Goal: Information Seeking & Learning: Learn about a topic

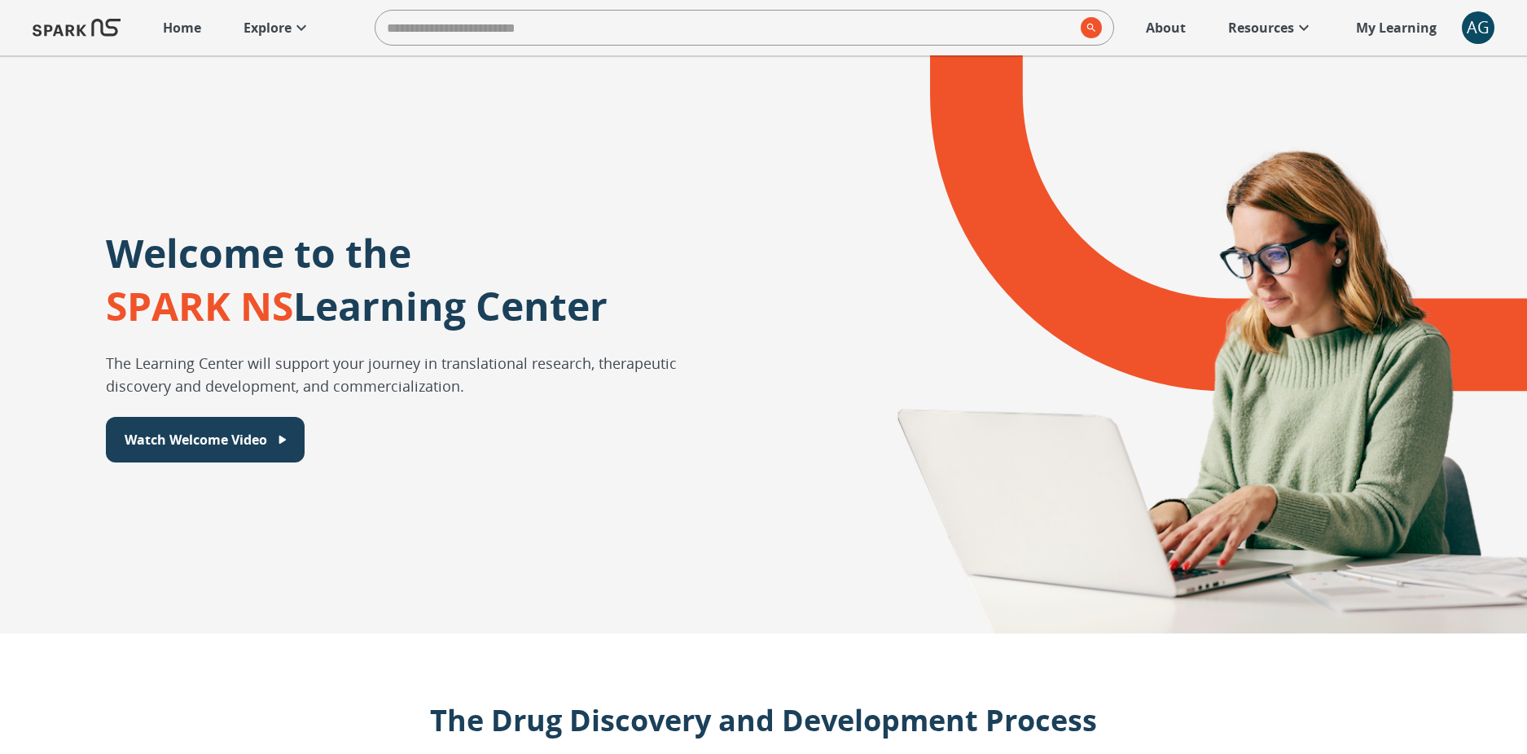
click at [256, 24] on p "Explore" at bounding box center [268, 28] width 48 height 20
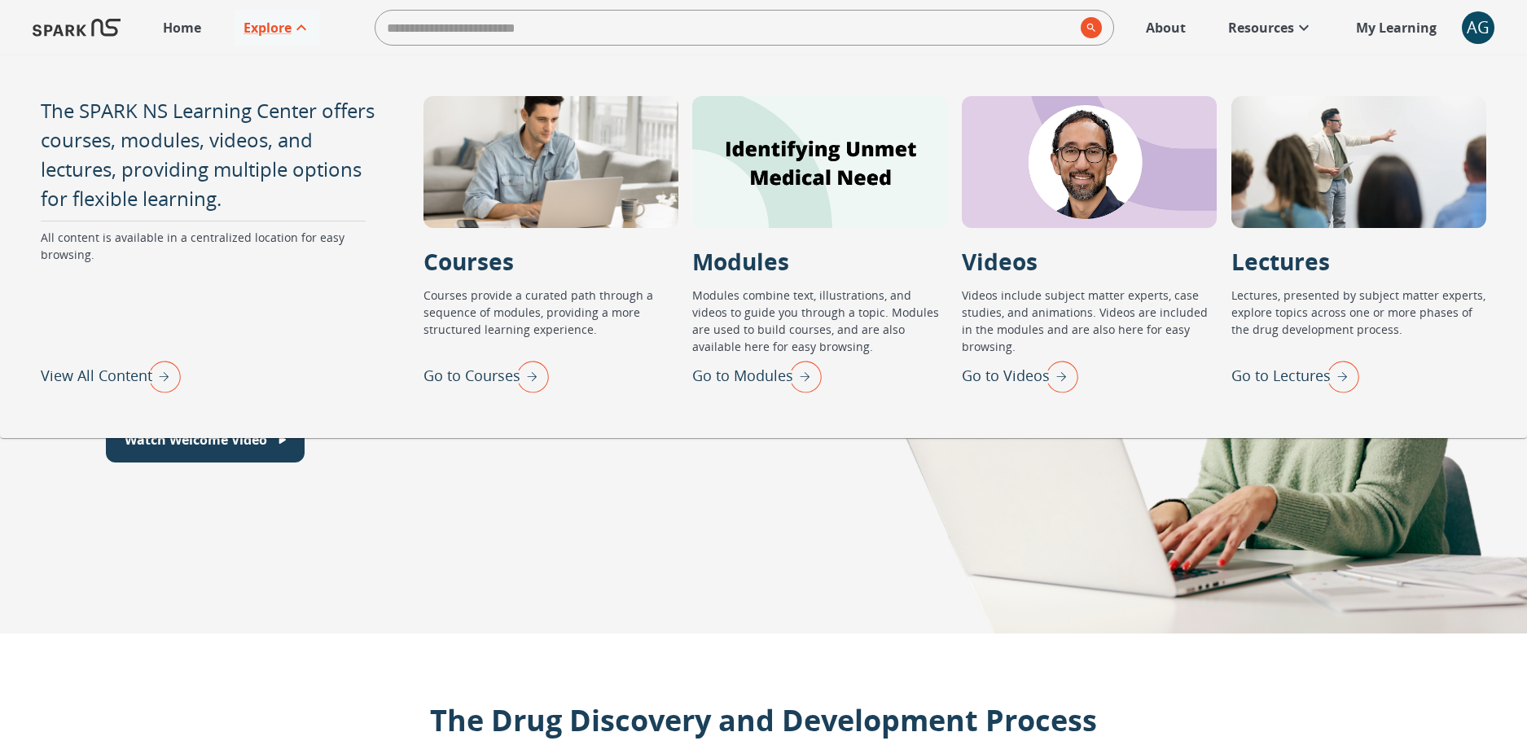
click at [1468, 29] on div "AG" at bounding box center [1478, 27] width 33 height 33
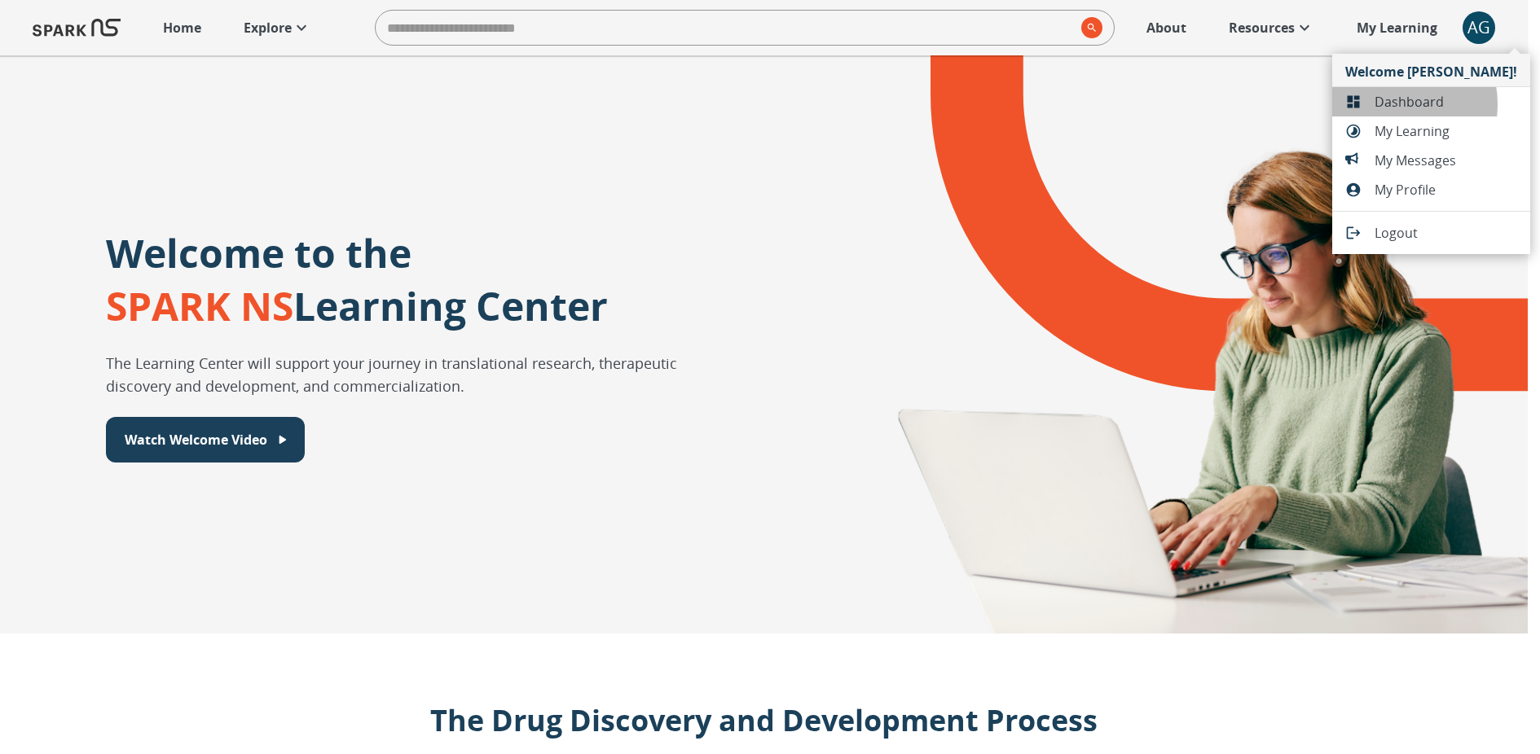
click at [1390, 104] on span "Dashboard" at bounding box center [1445, 102] width 143 height 20
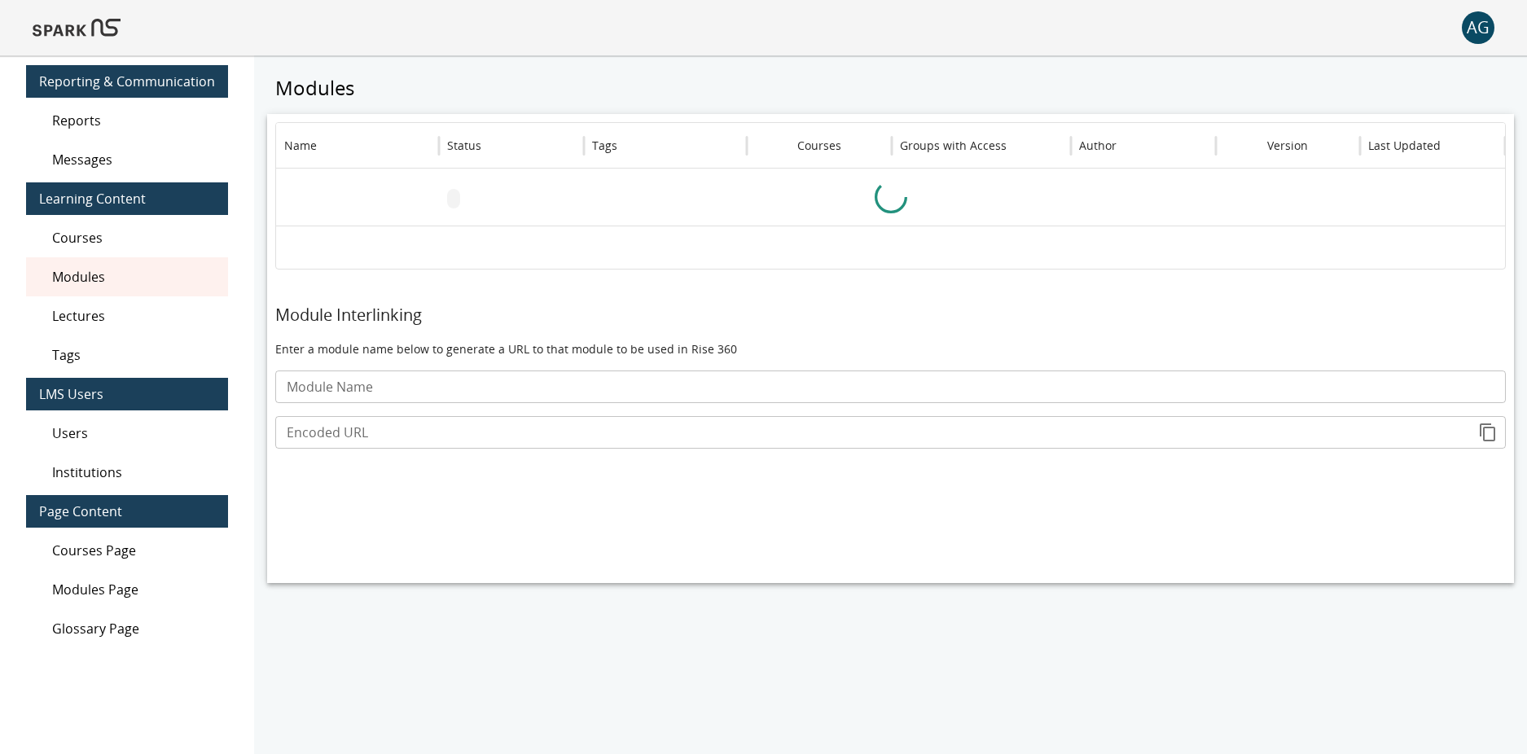
click at [85, 421] on div "Users" at bounding box center [127, 433] width 202 height 39
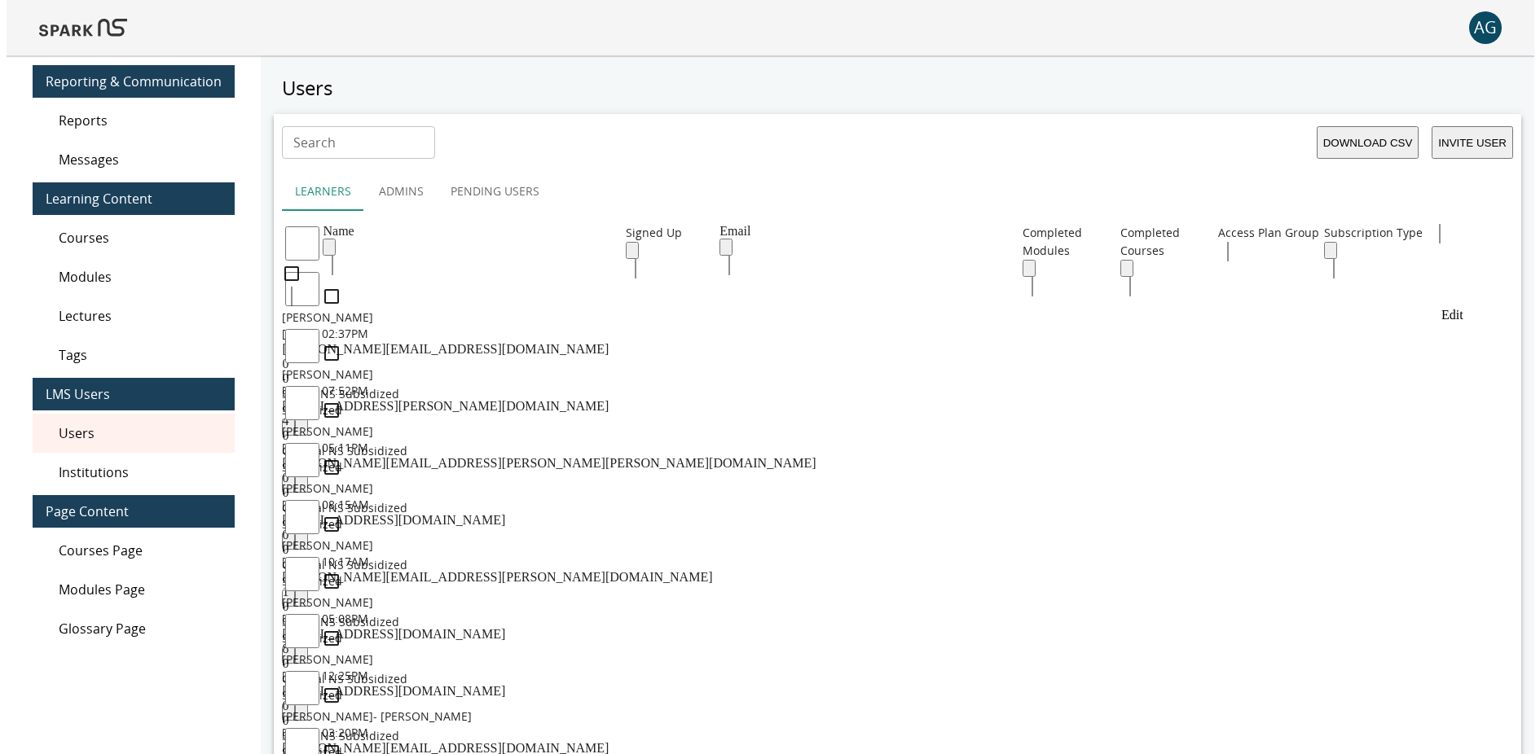
scroll to position [3, 0]
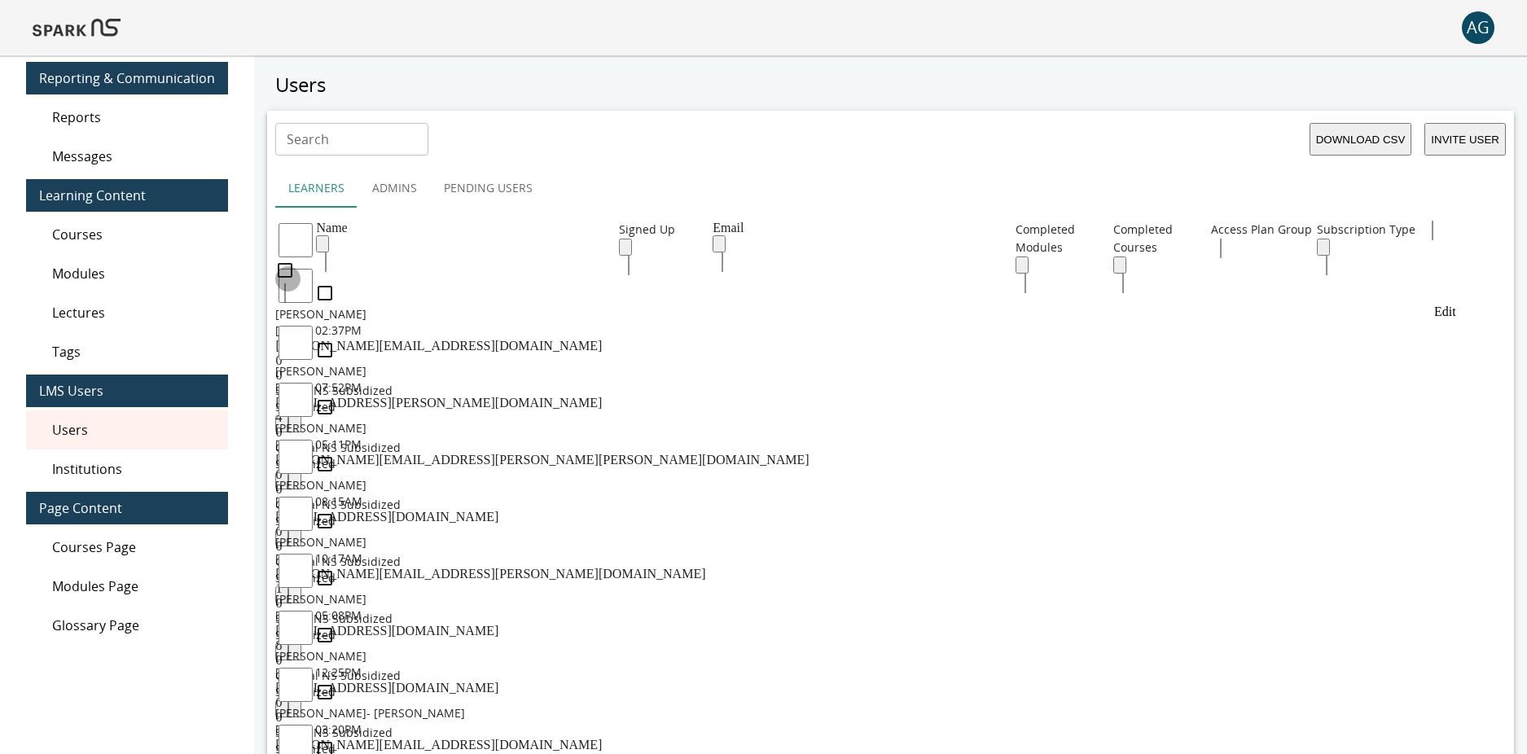
click at [282, 428] on icon "Edit" at bounding box center [282, 428] width 0 height 0
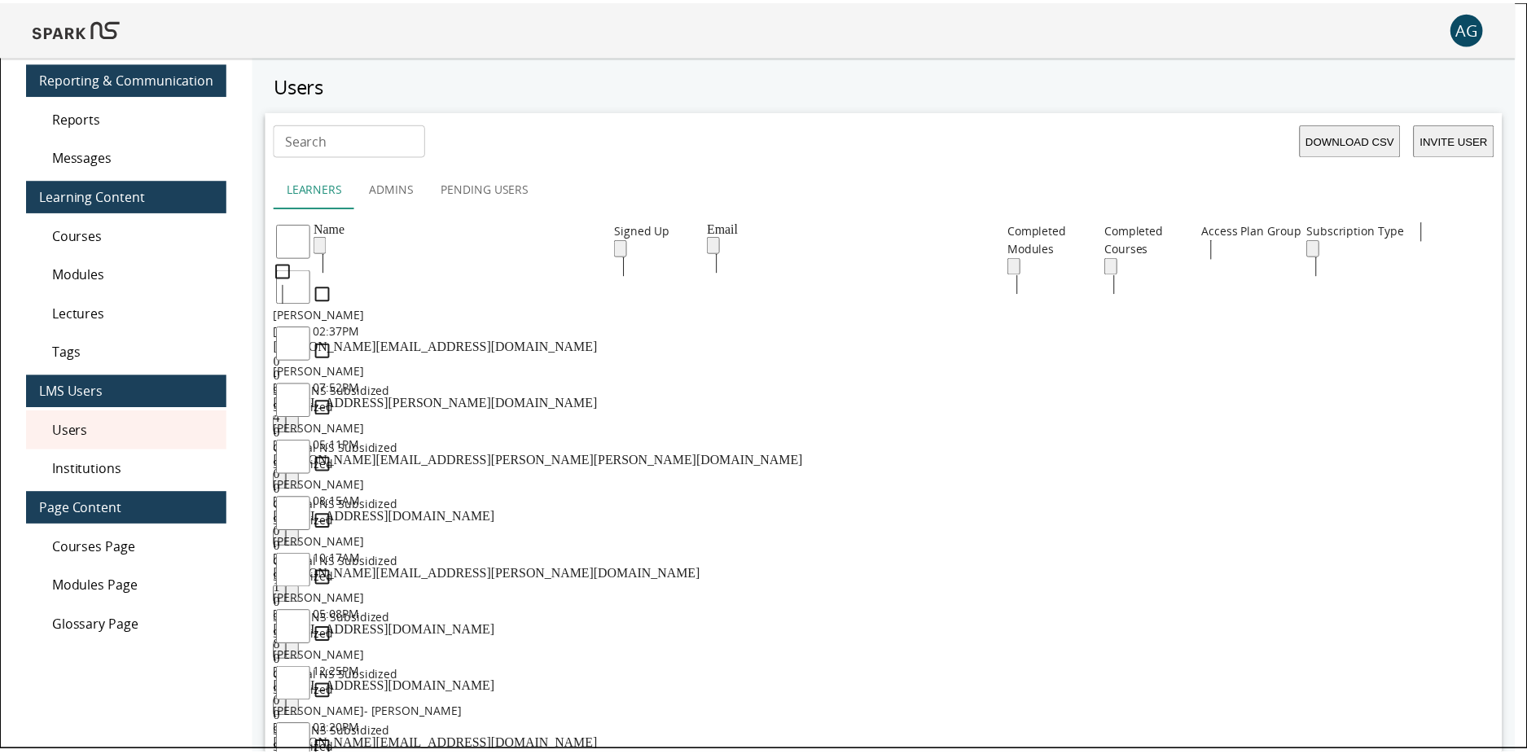
scroll to position [0, 0]
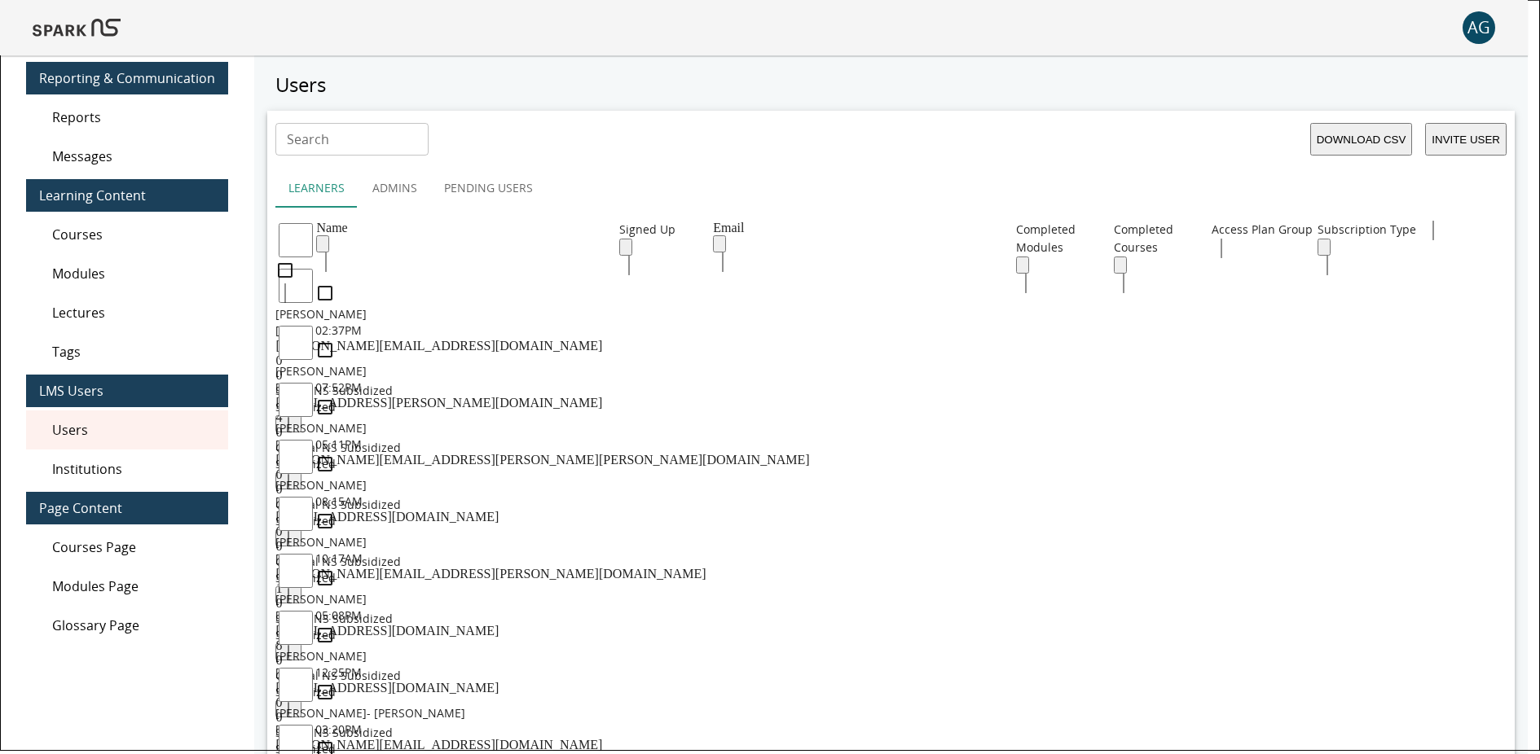
drag, startPoint x: 1117, startPoint y: 691, endPoint x: 679, endPoint y: 547, distance: 461.4
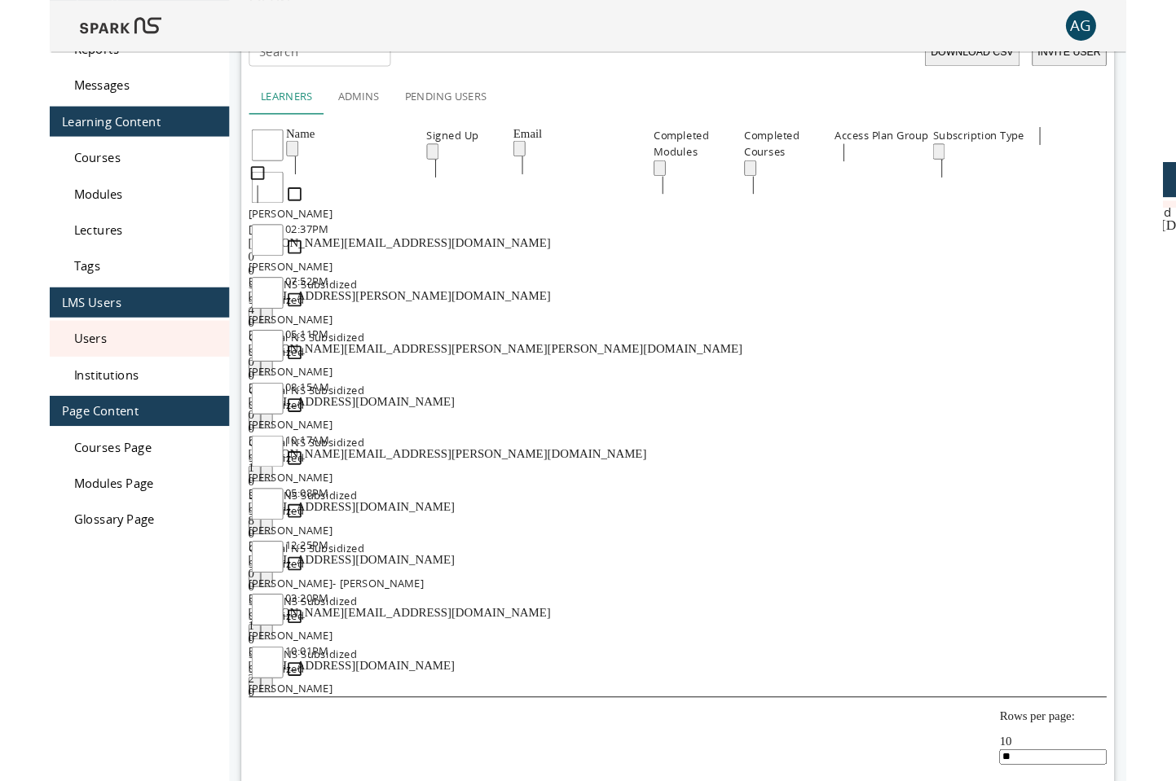
scroll to position [75, 0]
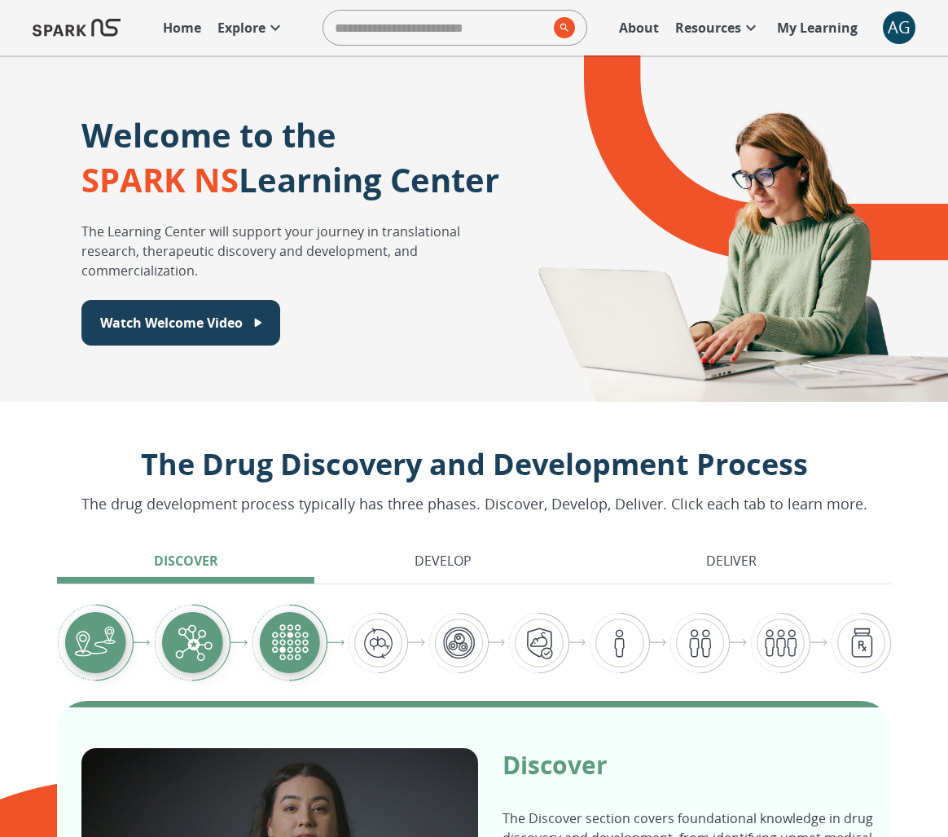
click at [515, 25] on input "search" at bounding box center [435, 27] width 224 height 33
type input "*****"
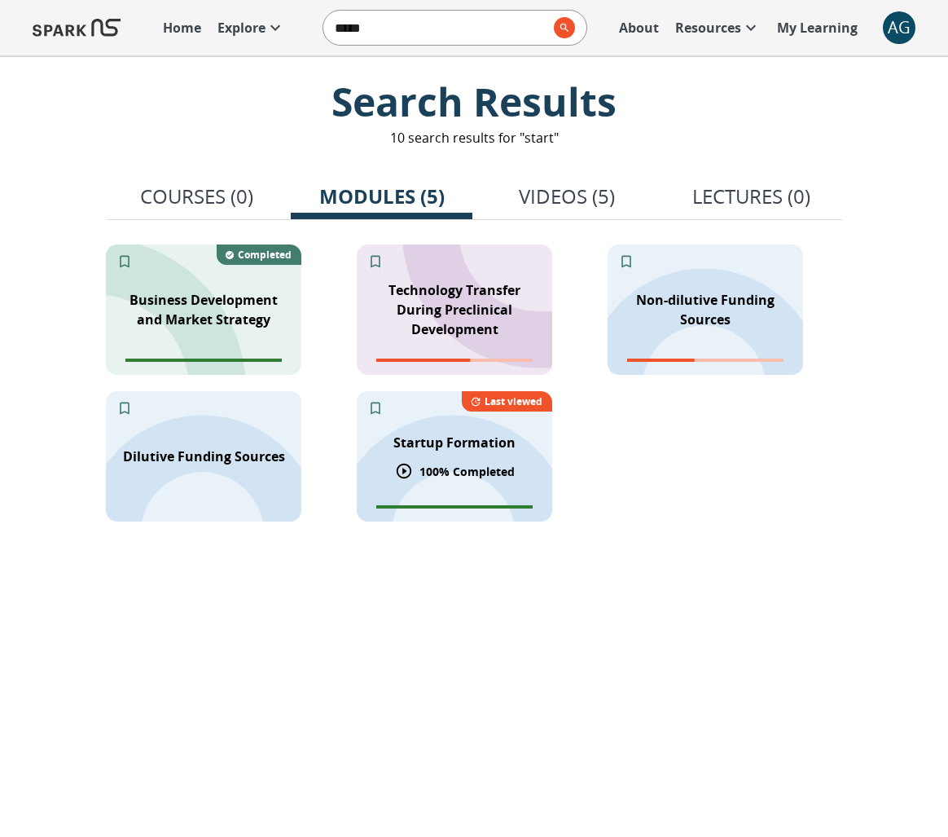
click at [416, 449] on p "Startup Formation" at bounding box center [454, 443] width 122 height 20
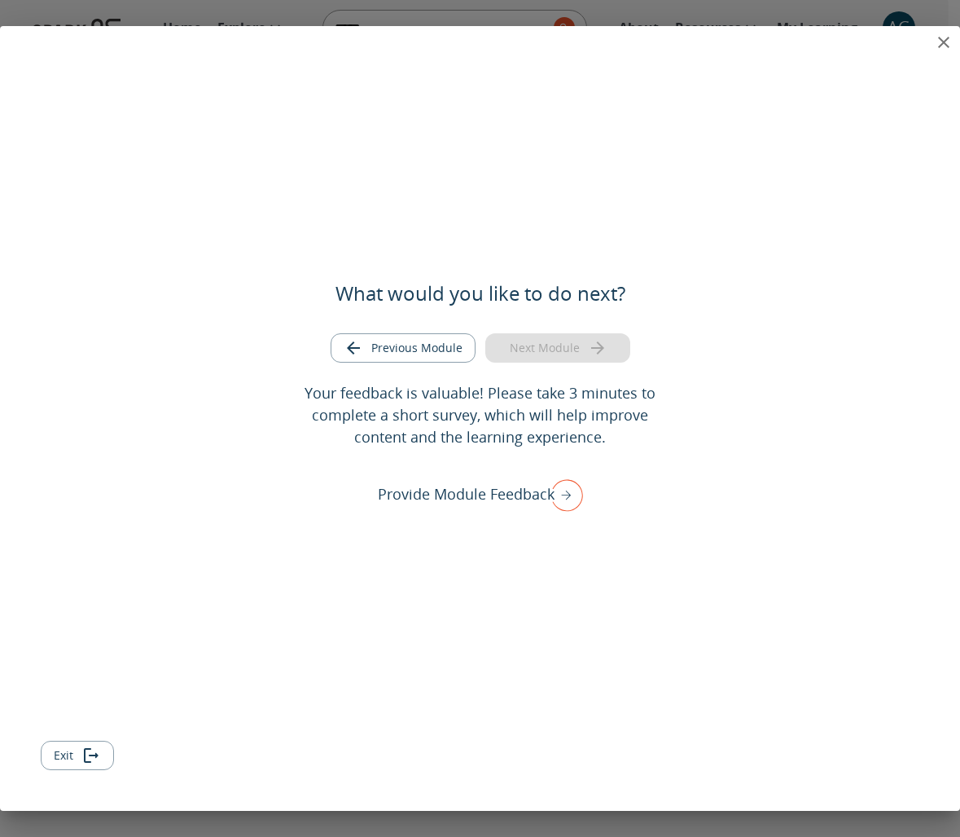
click at [943, 39] on icon "close" at bounding box center [944, 43] width 20 height 20
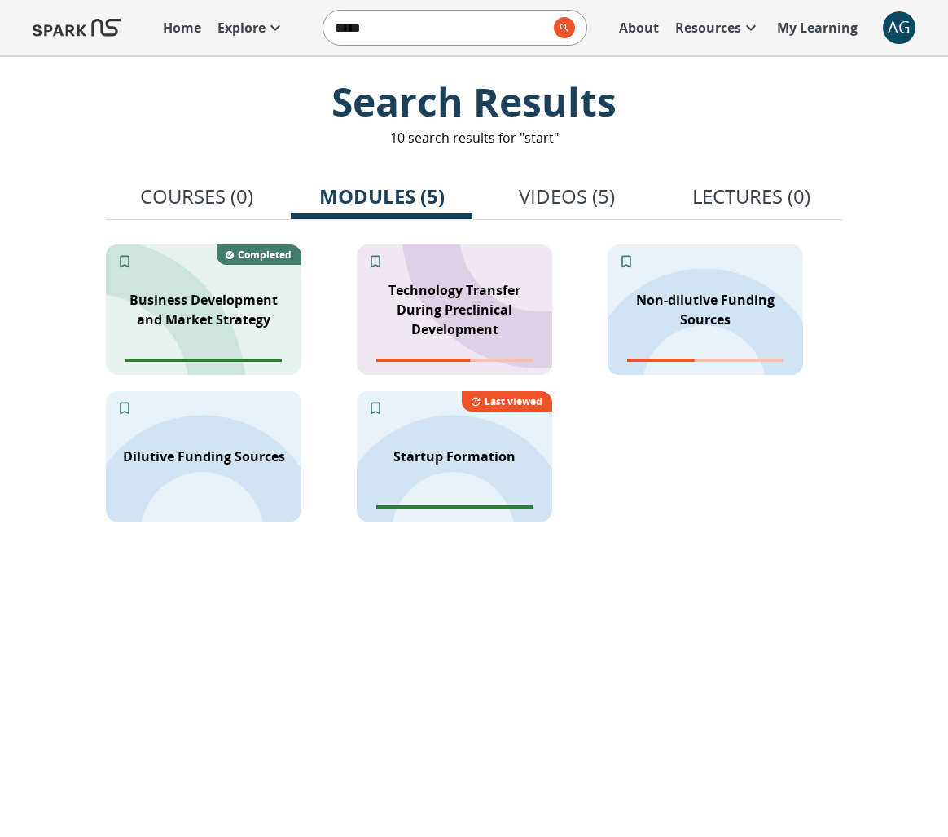
click at [187, 35] on p "Home" at bounding box center [182, 28] width 38 height 20
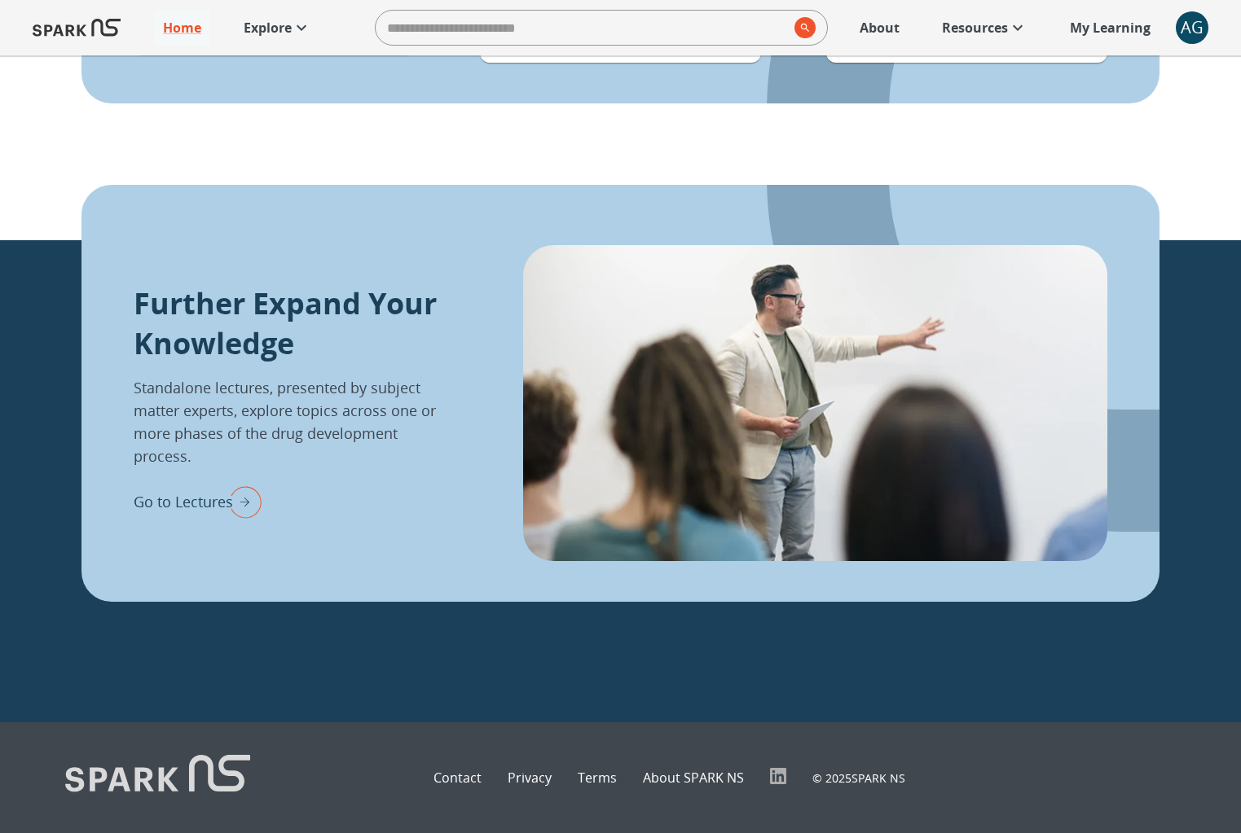
scroll to position [1927, 0]
click at [947, 22] on div "AG" at bounding box center [1192, 27] width 33 height 33
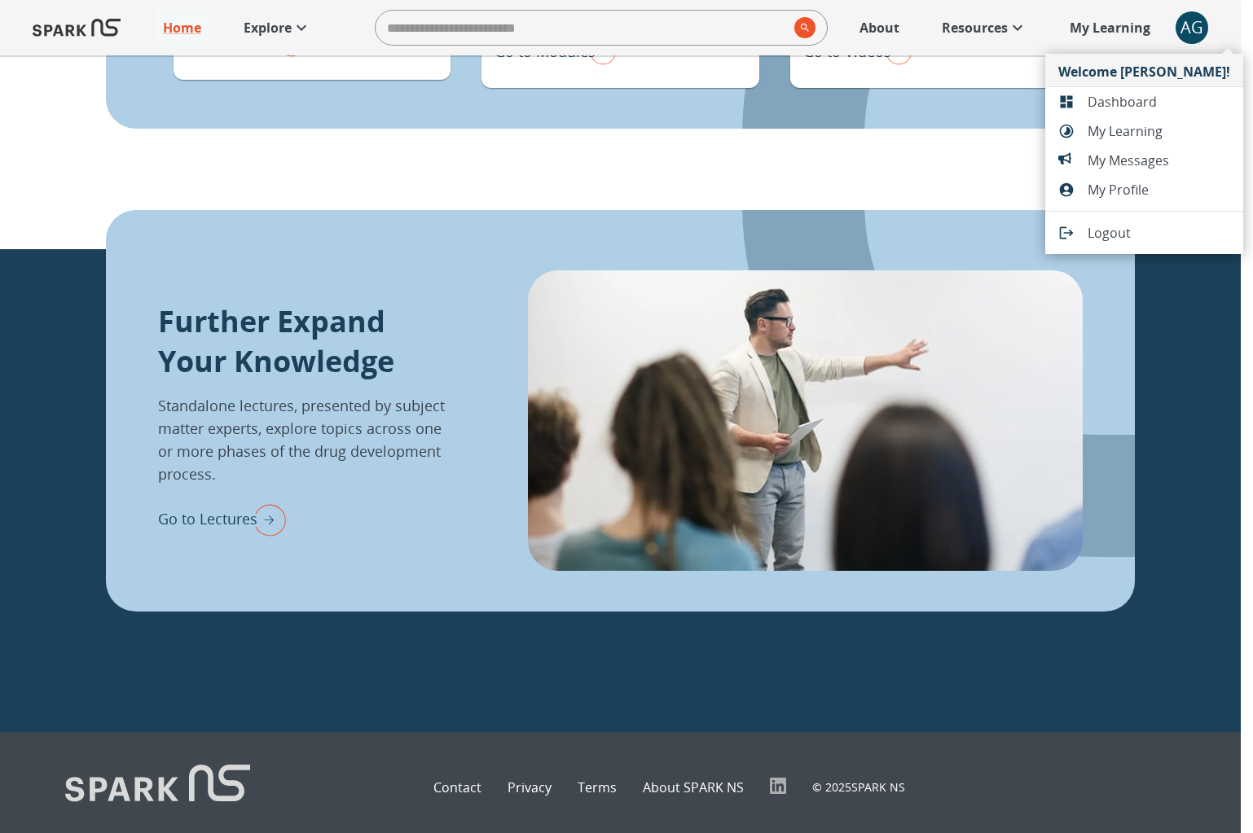
click at [947, 92] on span "Dashboard" at bounding box center [1159, 102] width 143 height 20
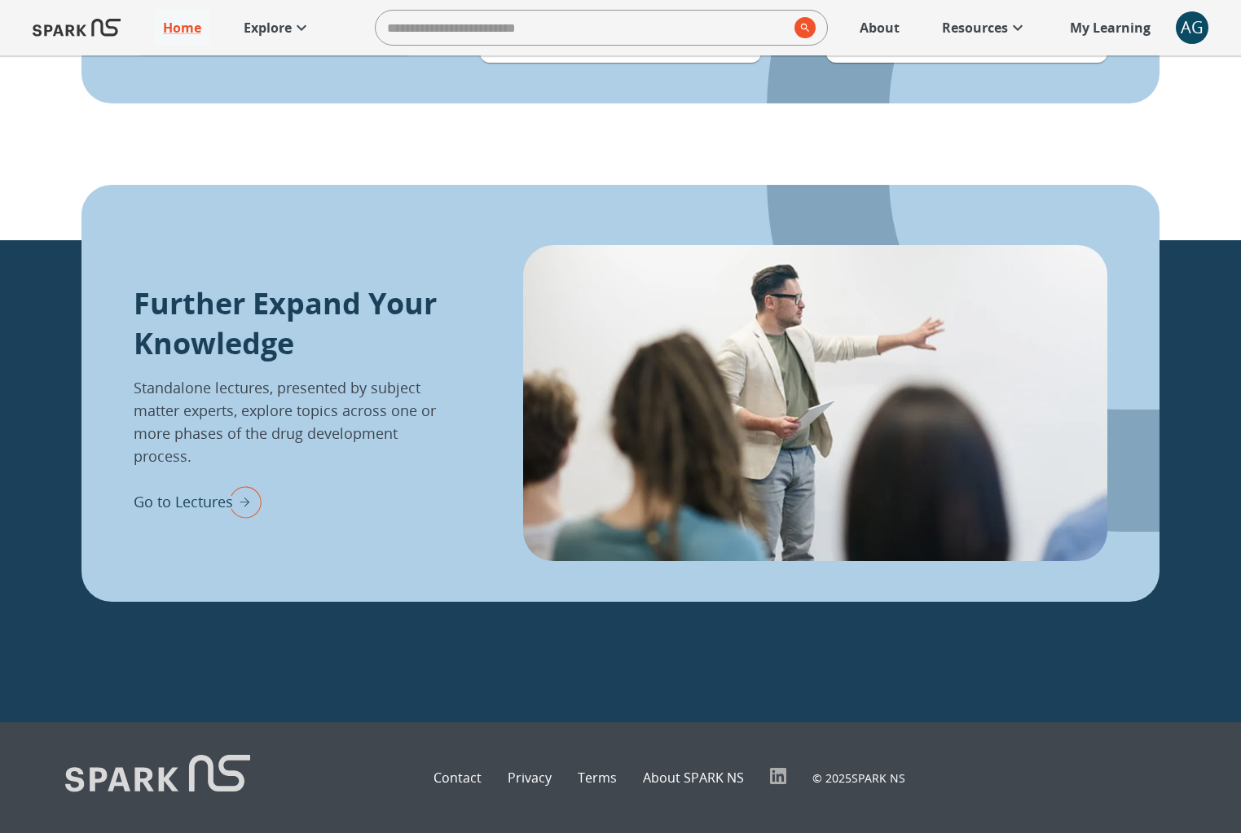
scroll to position [75, 0]
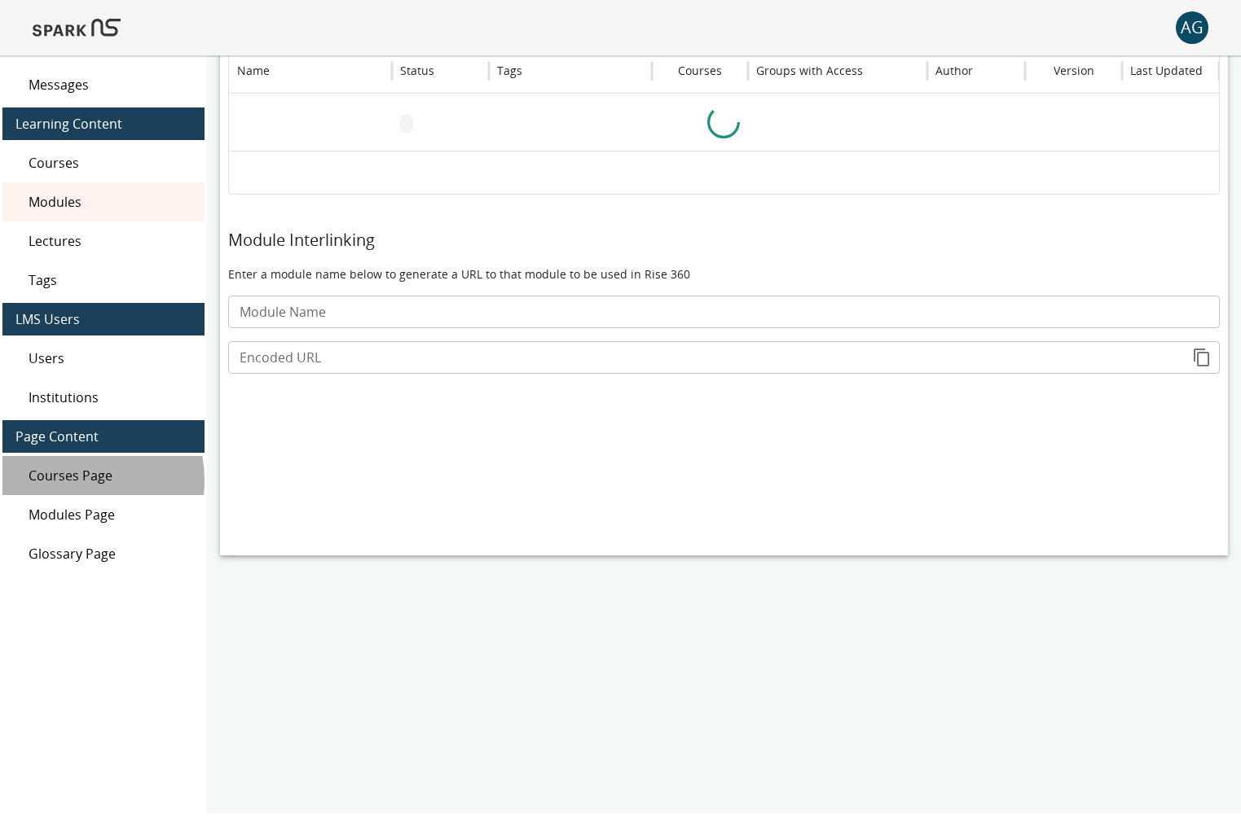
click at [65, 481] on span "Courses Page" at bounding box center [110, 476] width 163 height 20
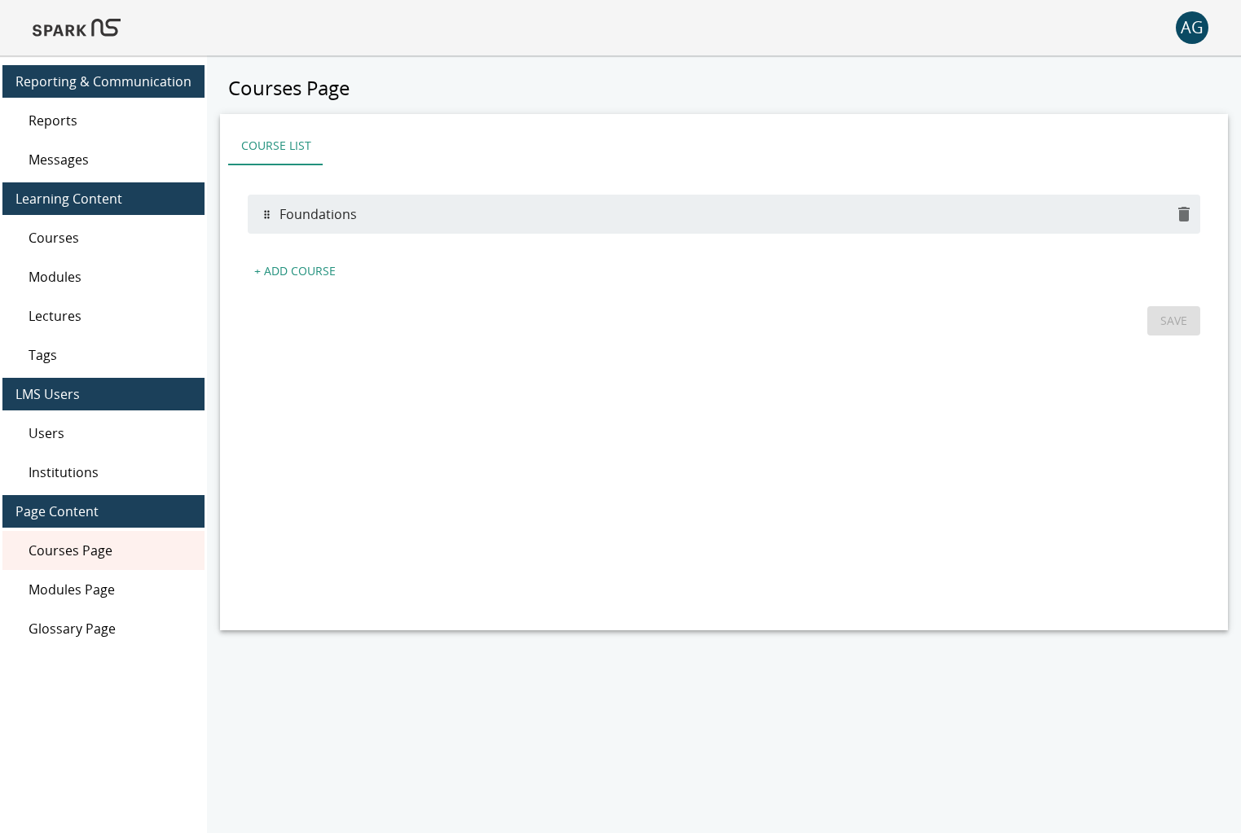
click at [75, 433] on span "Users" at bounding box center [110, 434] width 163 height 20
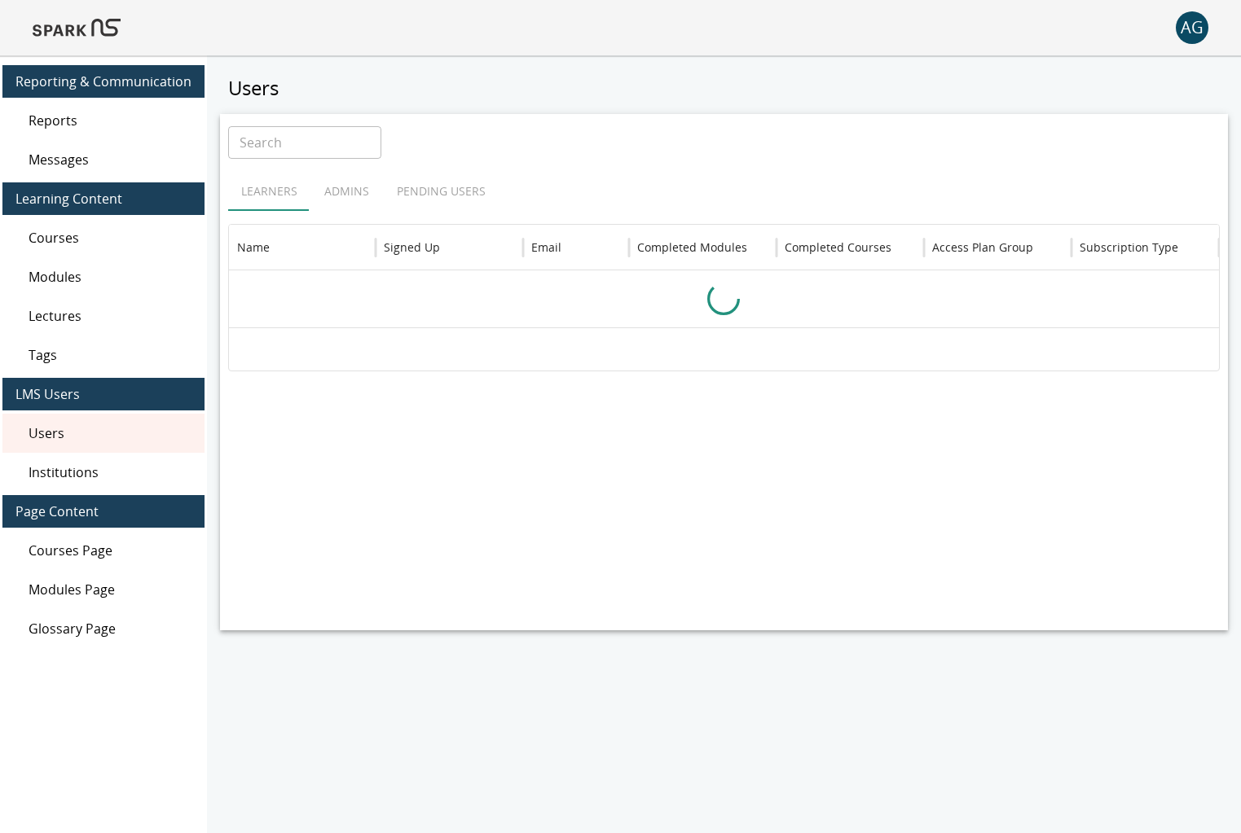
click at [77, 469] on span "Institutions" at bounding box center [110, 473] width 163 height 20
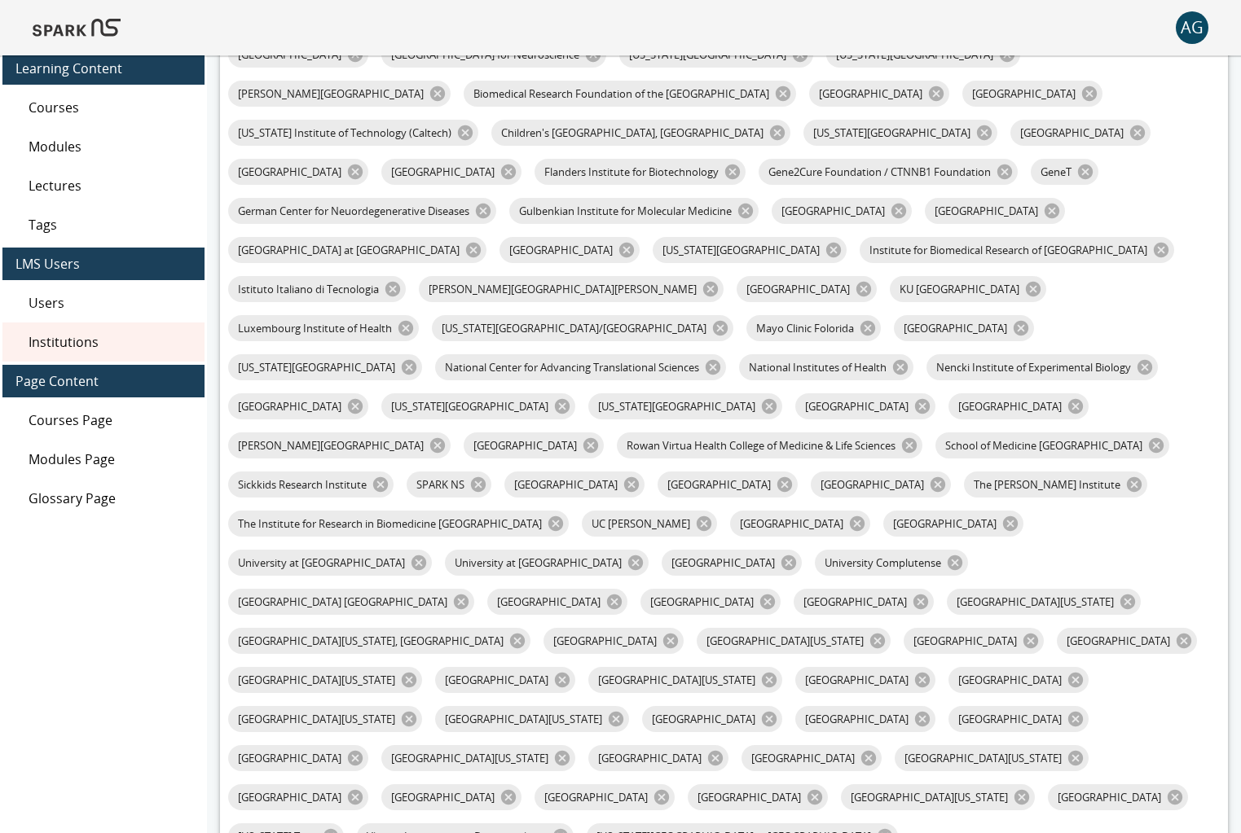
scroll to position [135, 0]
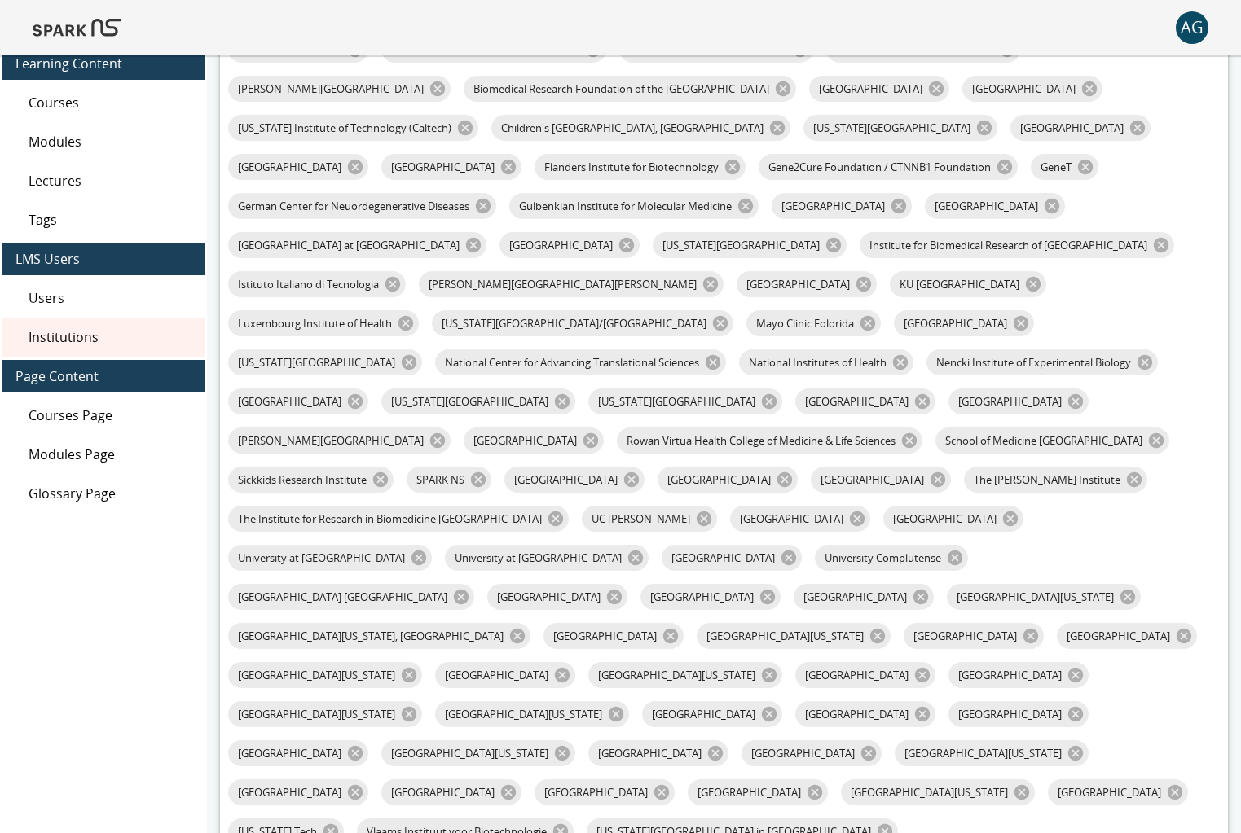
click at [43, 217] on span "Tags" at bounding box center [110, 220] width 163 height 20
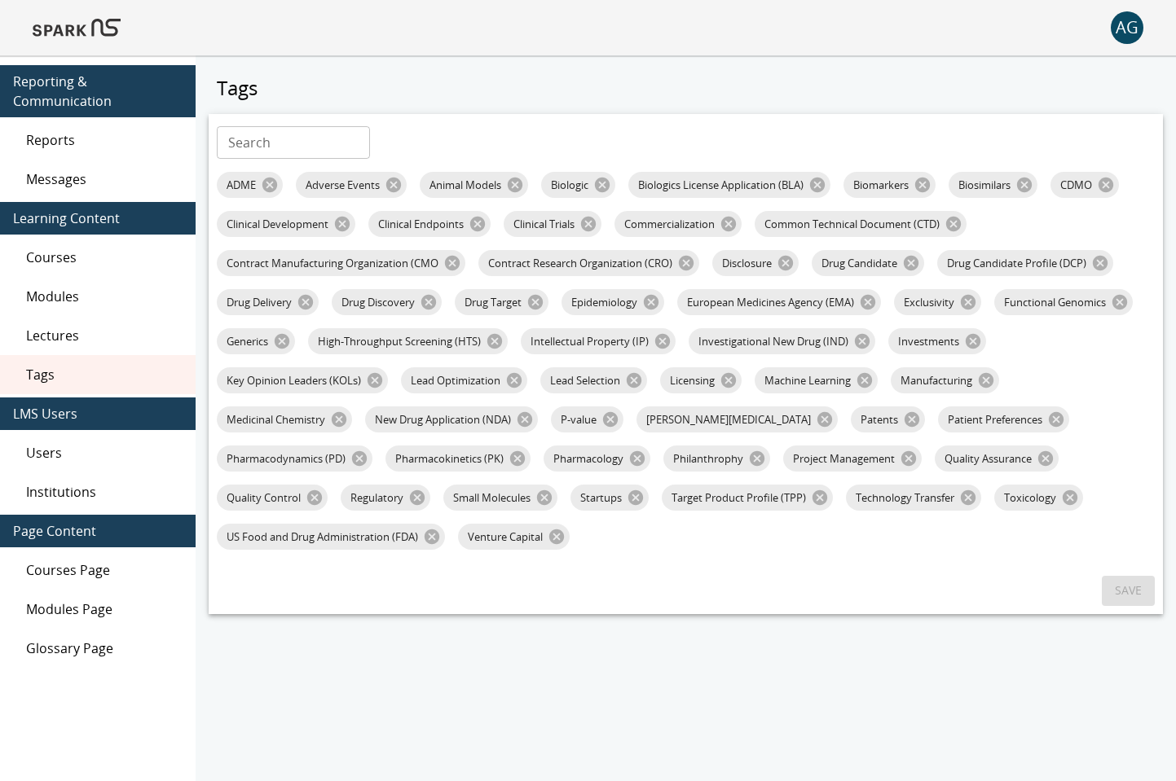
click at [46, 27] on img at bounding box center [77, 27] width 88 height 39
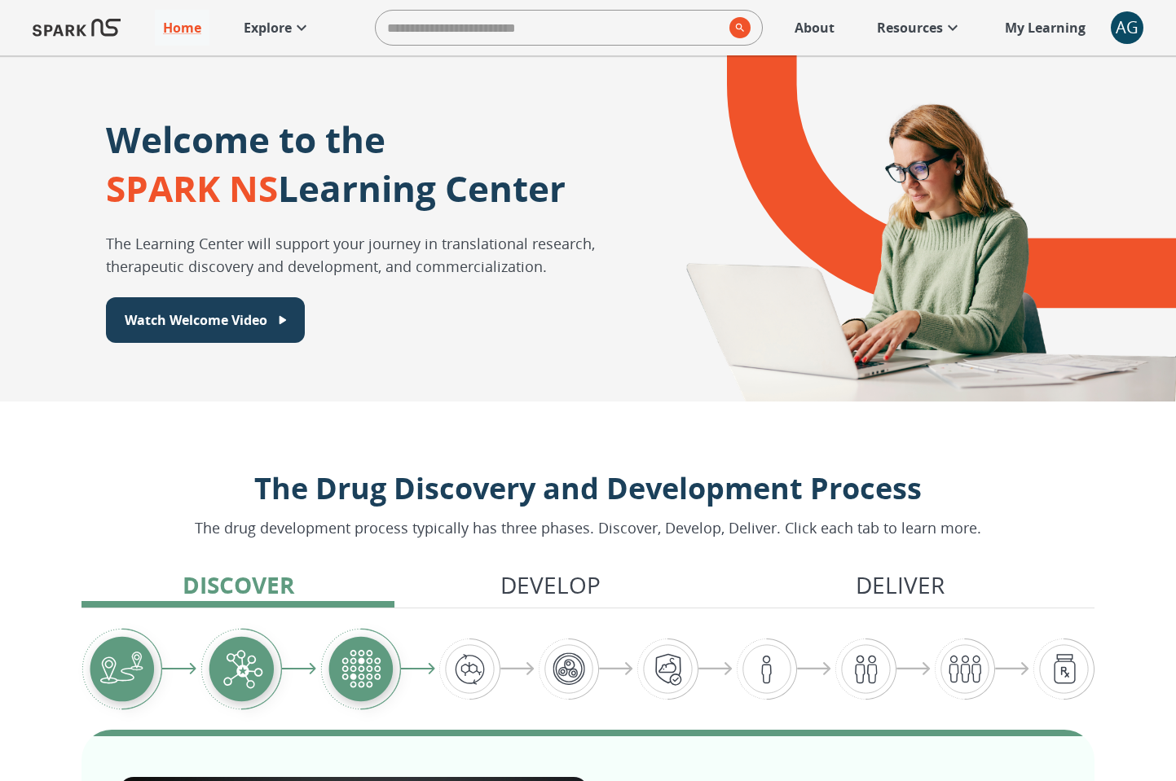
click at [423, 30] on input "search" at bounding box center [549, 27] width 347 height 33
type input "**********"
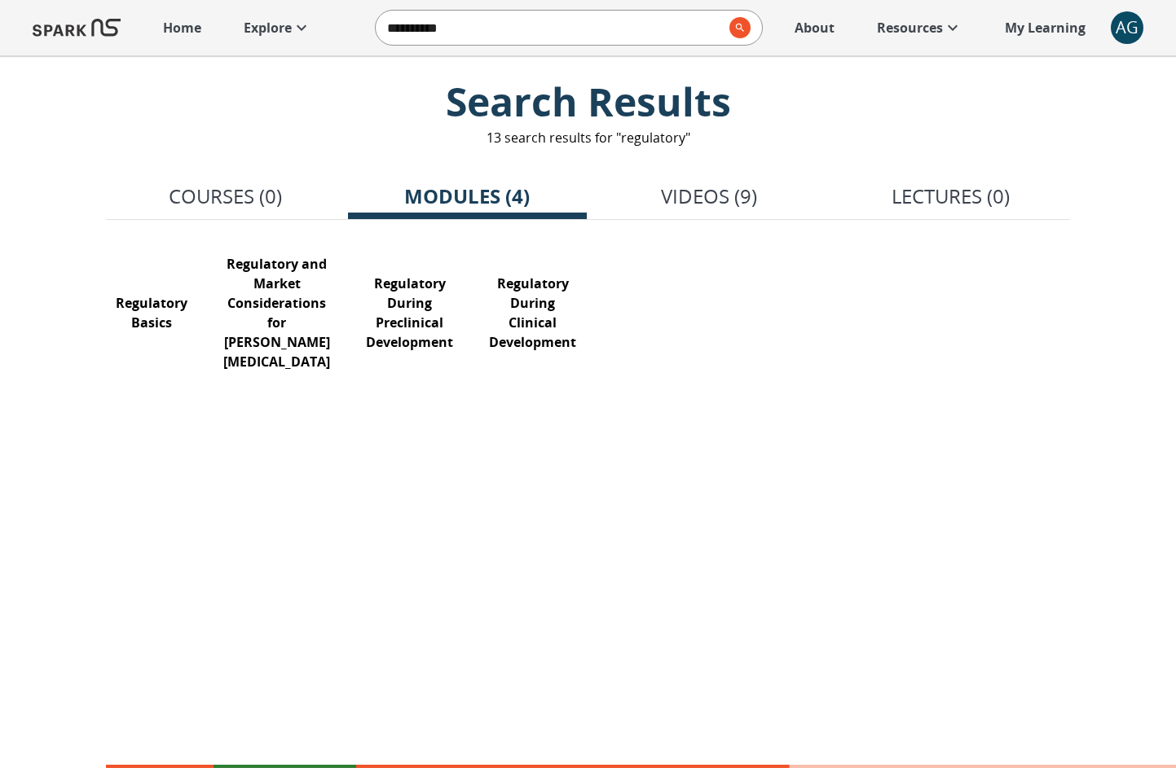
click at [173, 29] on p "Home" at bounding box center [182, 28] width 38 height 20
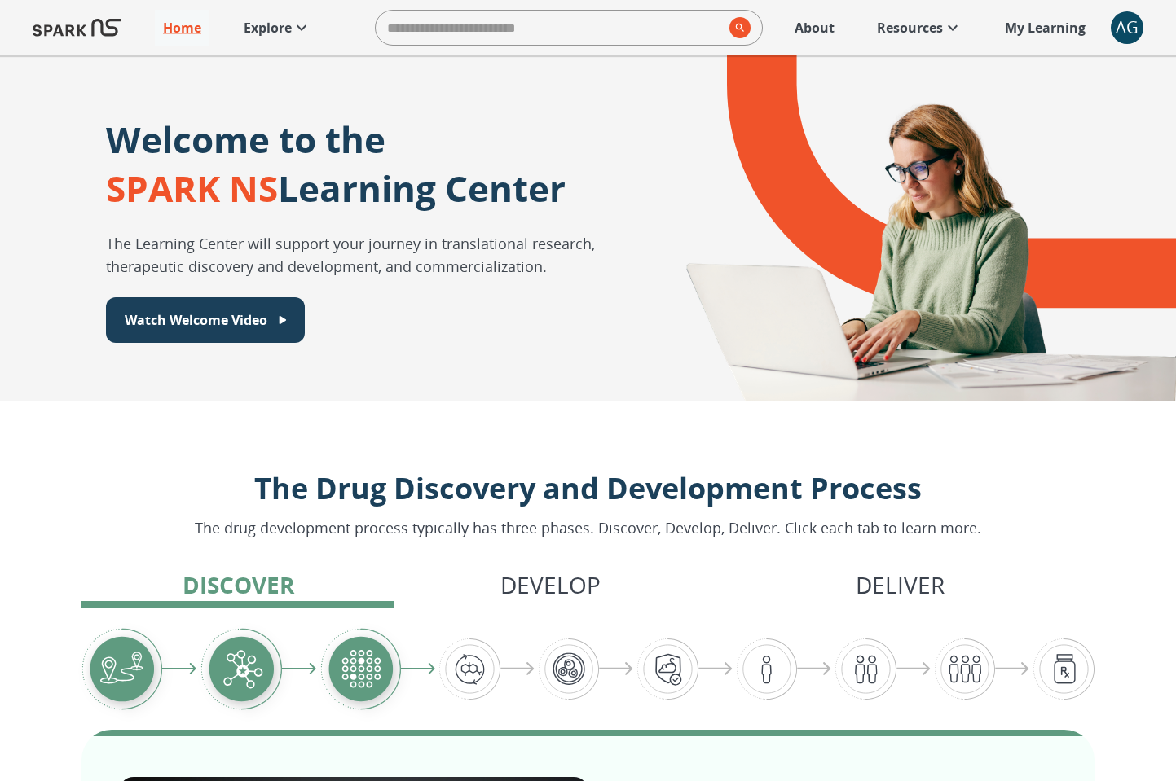
click at [306, 42] on link "Explore" at bounding box center [277, 28] width 84 height 36
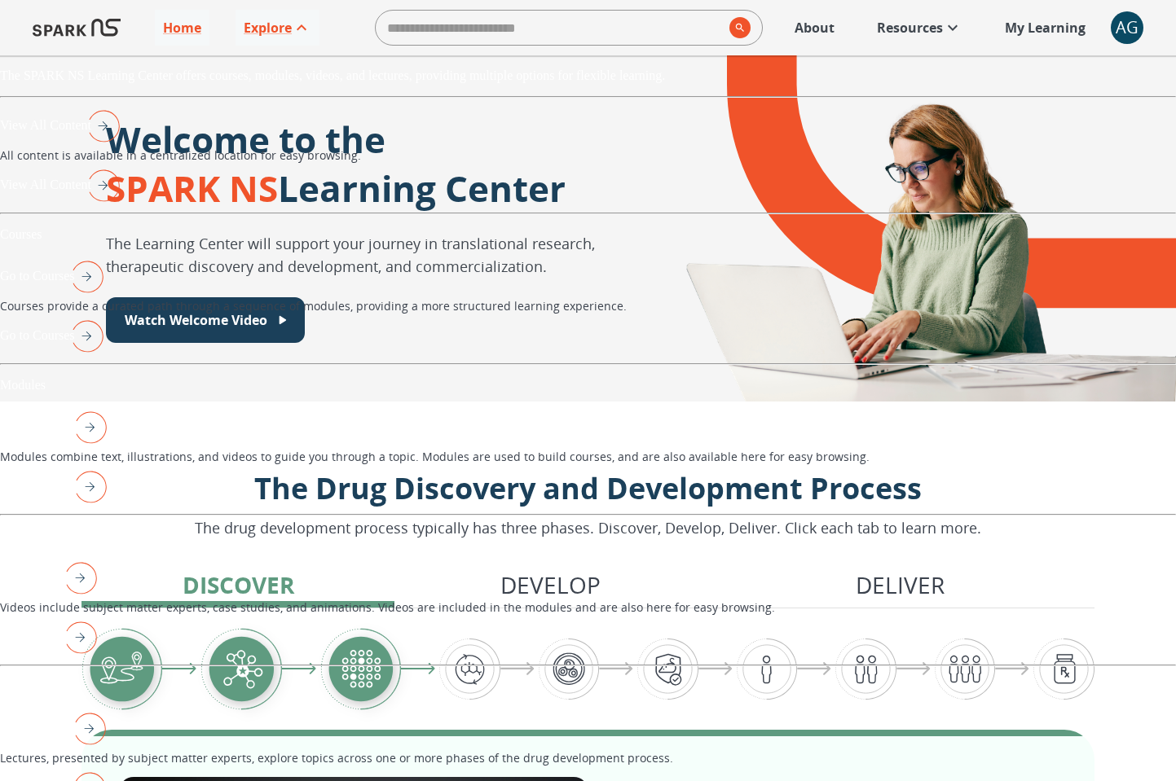
click at [120, 206] on img "View All Content" at bounding box center [99, 185] width 41 height 42
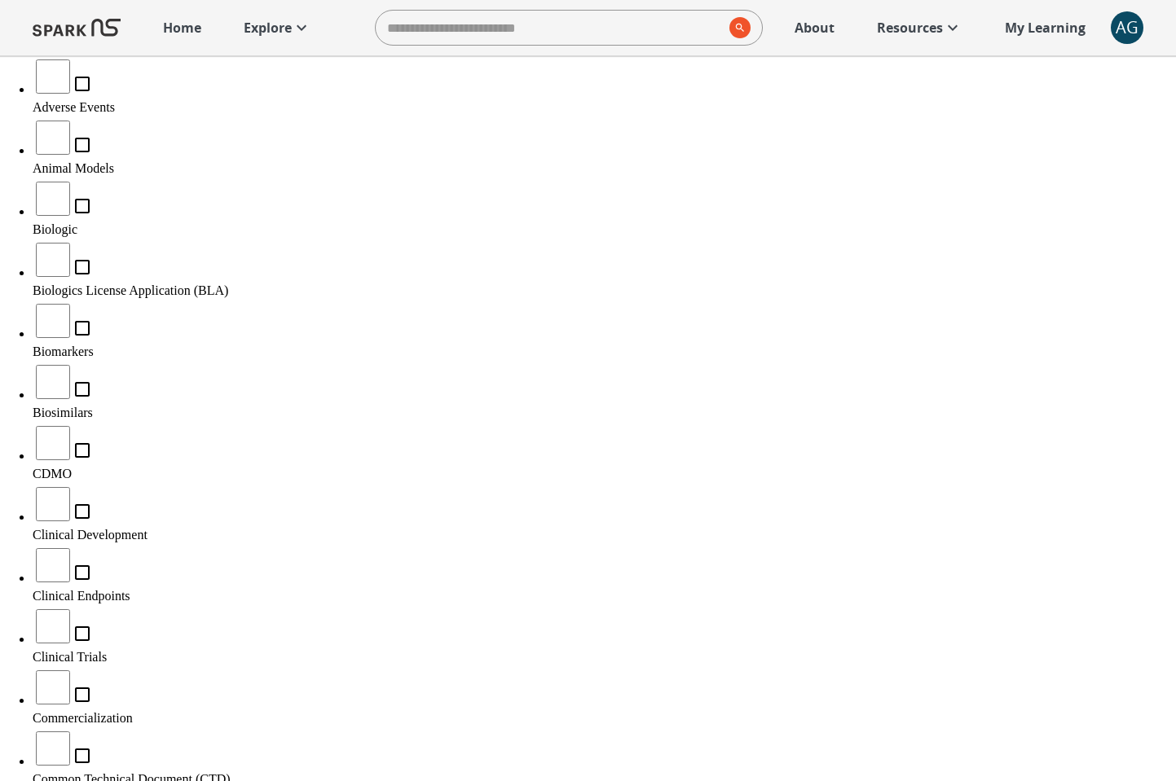
scroll to position [661, 0]
click at [83, 607] on div "Clinical Trials" at bounding box center [604, 636] width 1143 height 58
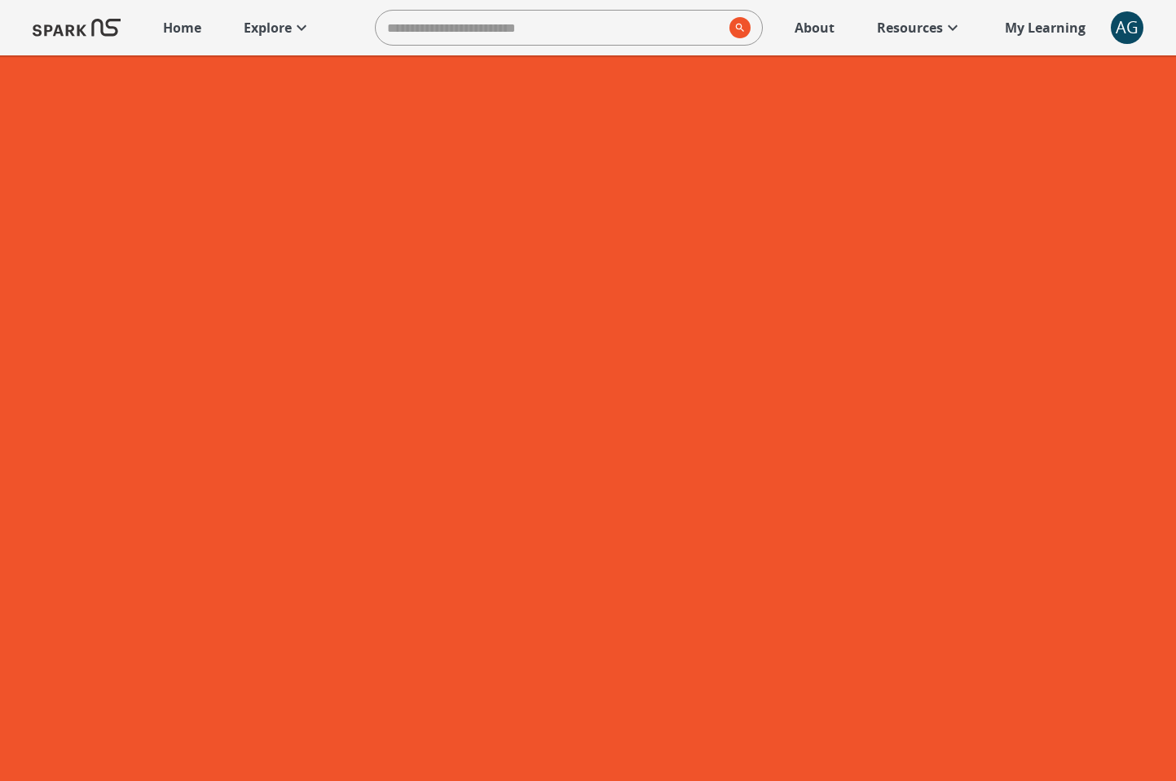
scroll to position [48, 0]
click at [305, 33] on icon at bounding box center [302, 28] width 20 height 20
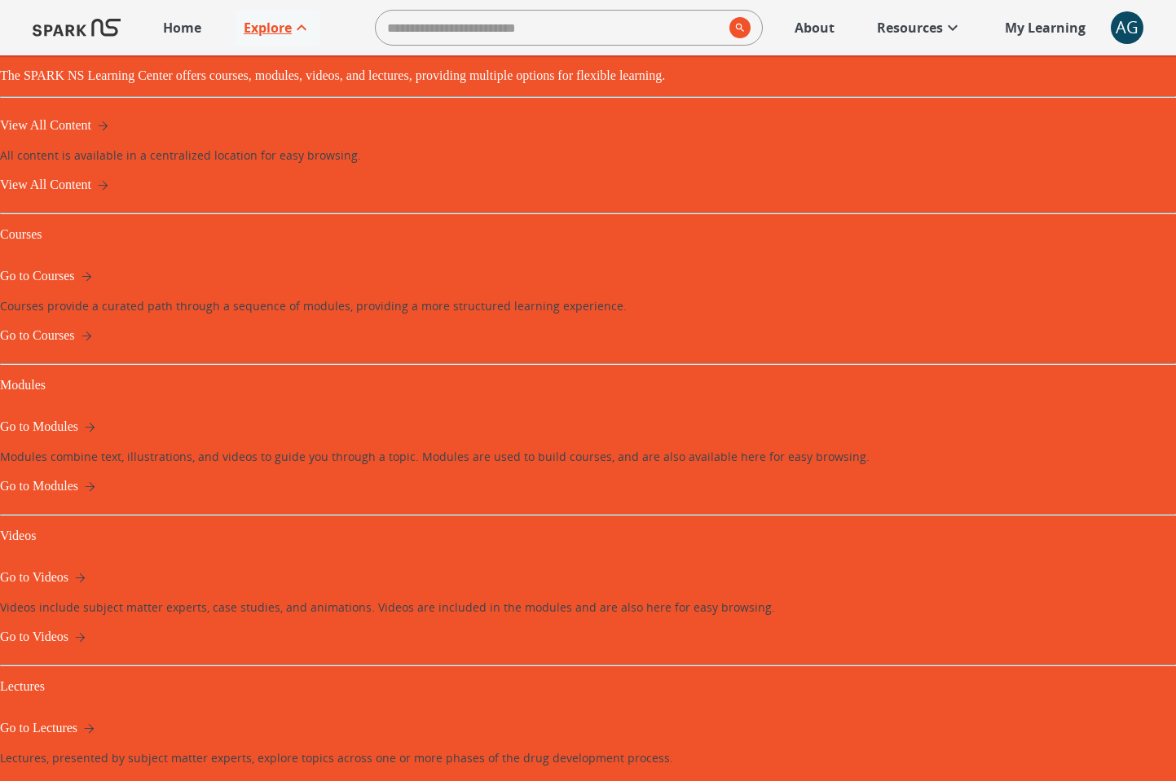
click at [106, 767] on img "Go to Lectures" at bounding box center [85, 788] width 41 height 42
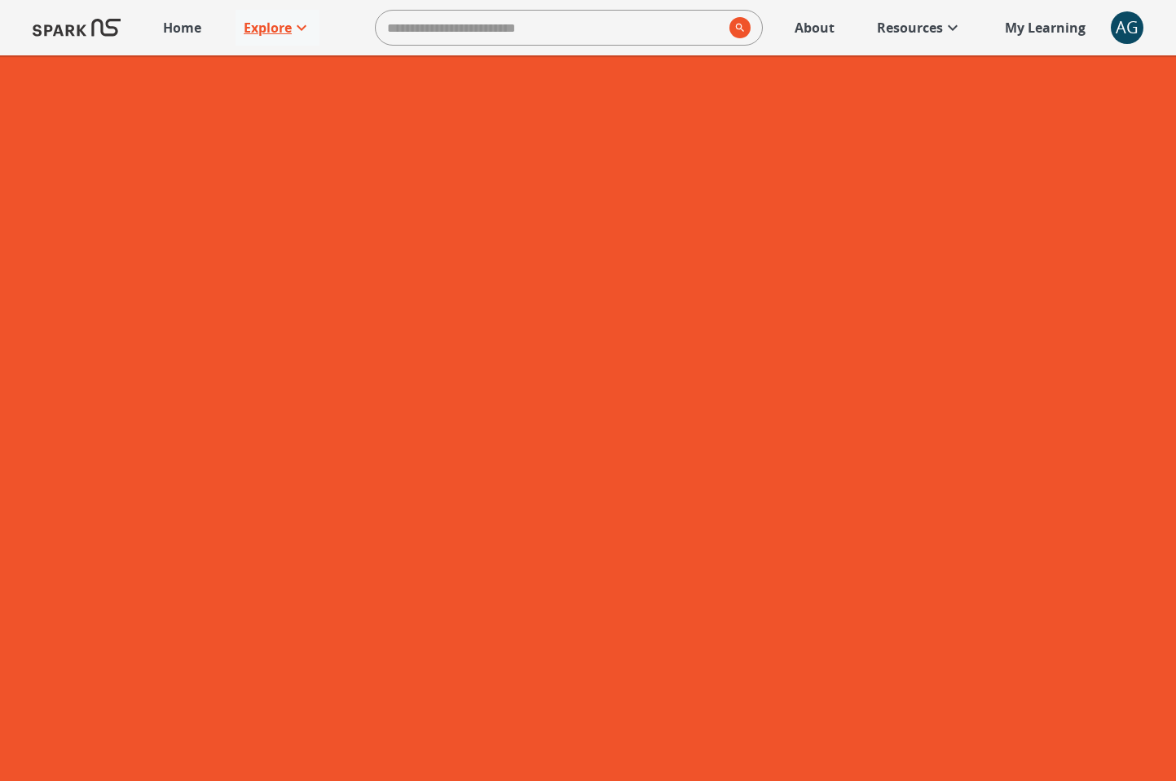
click at [253, 33] on p "Explore" at bounding box center [268, 28] width 48 height 20
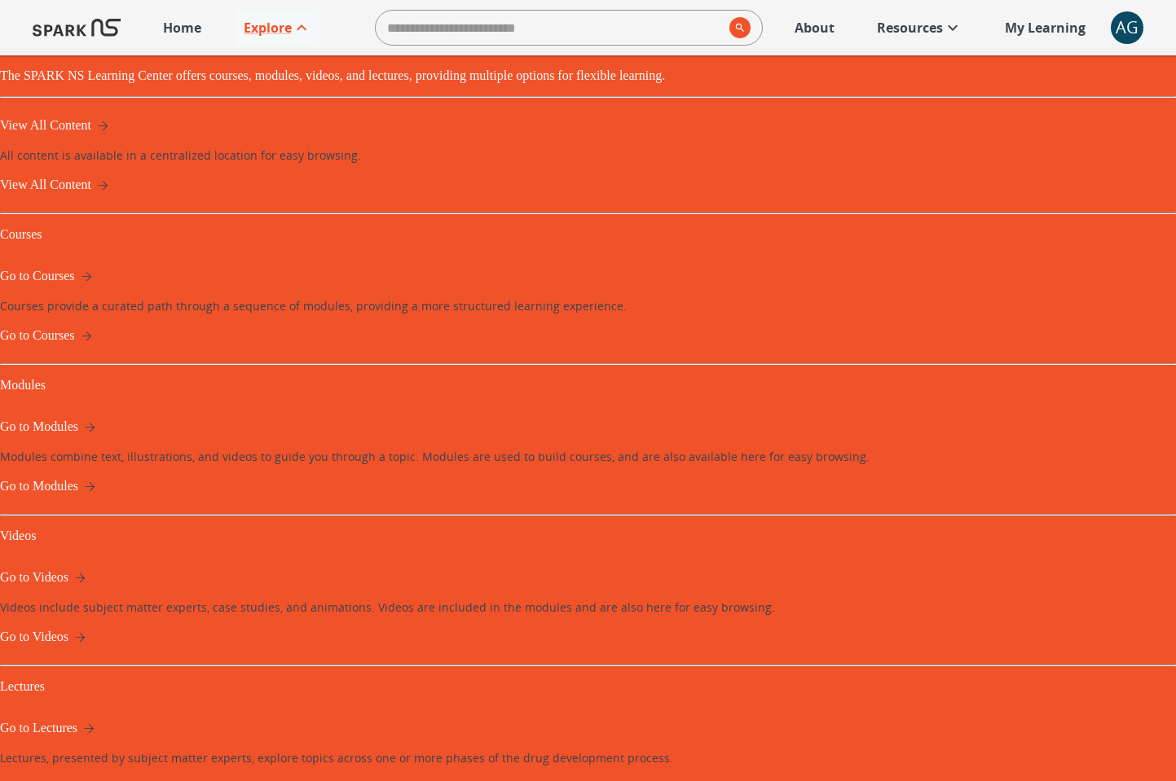
click at [120, 206] on img "View All Content" at bounding box center [99, 185] width 41 height 42
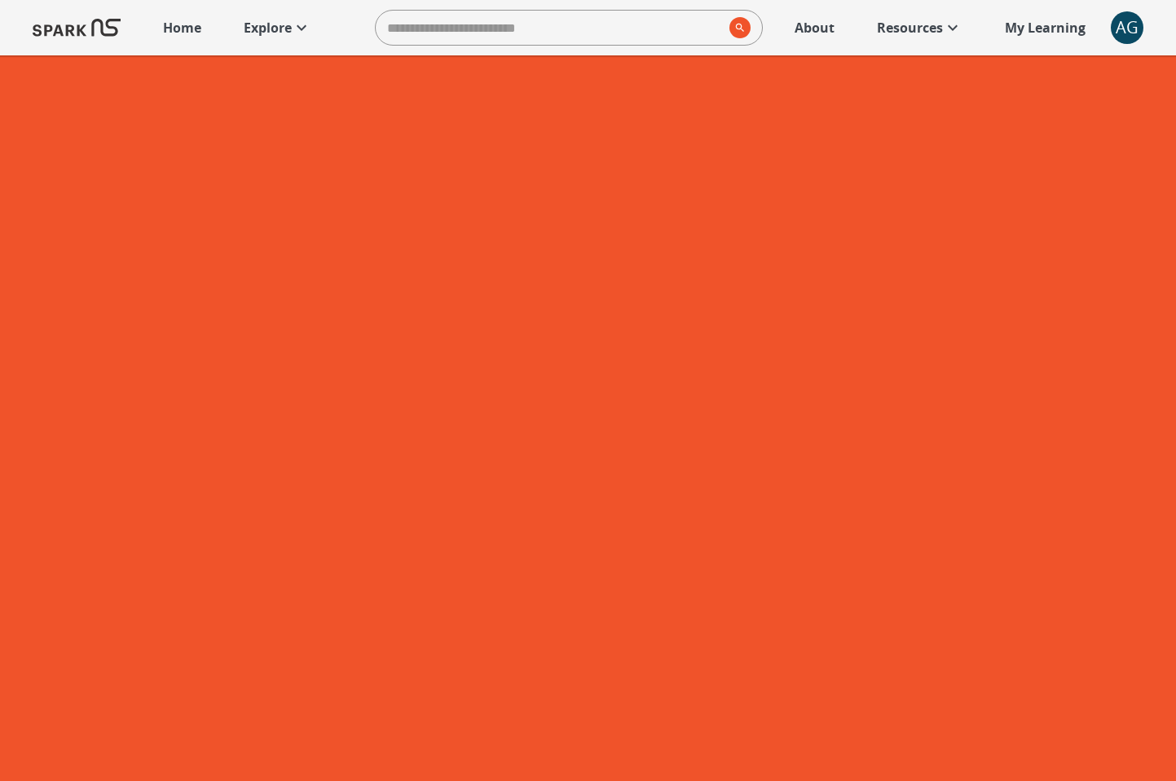
click at [61, 319] on span "Videos" at bounding box center [604, 326] width 1143 height 15
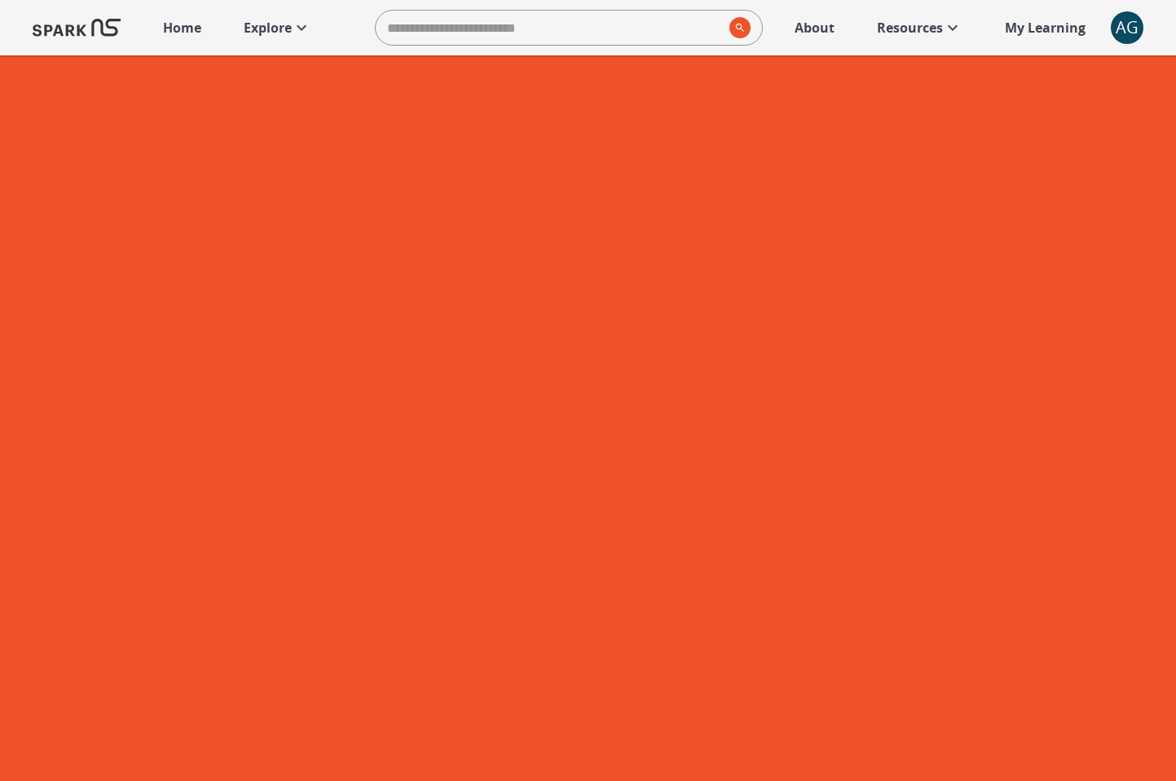
scroll to position [1246, 0]
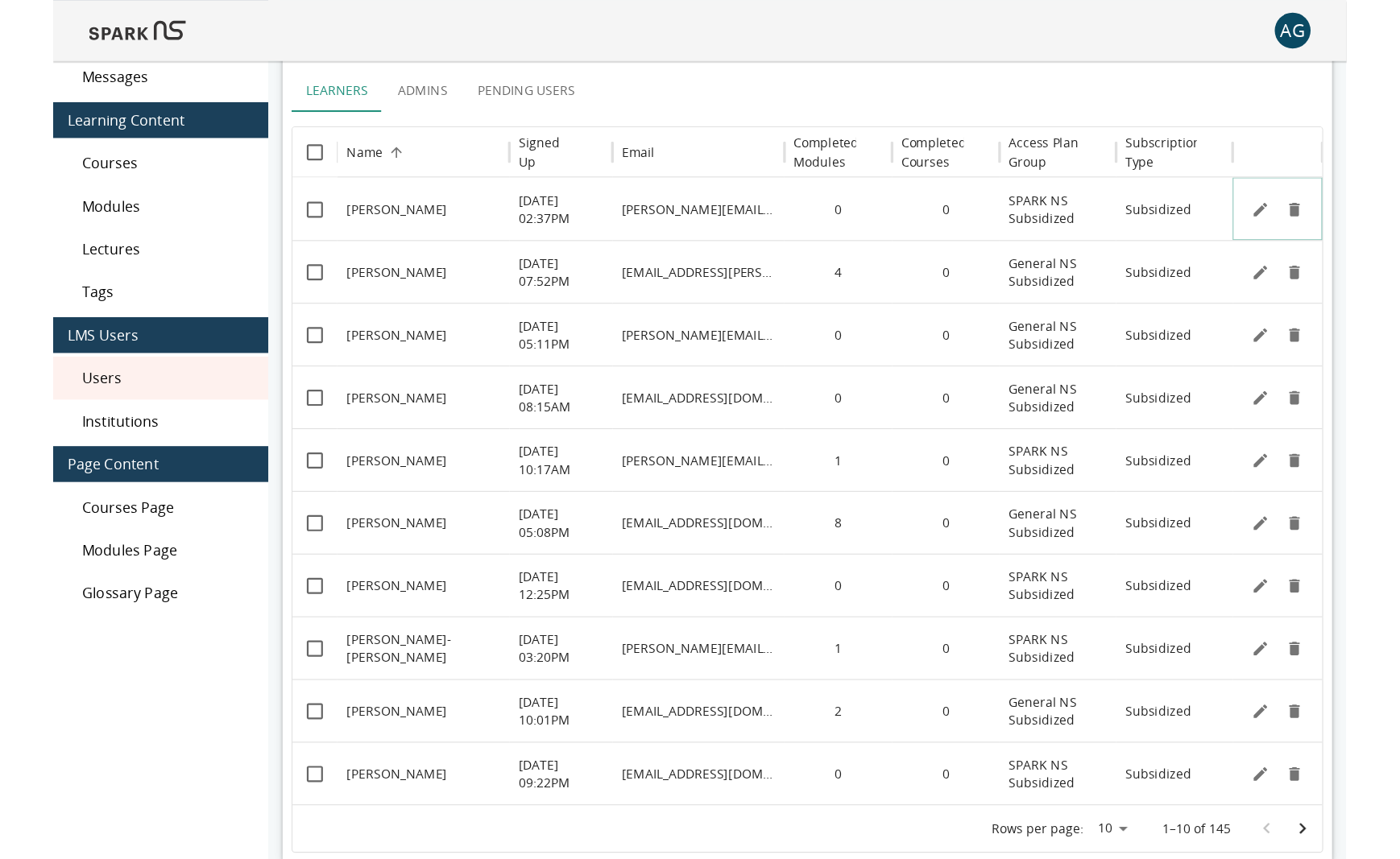
scroll to position [74, 0]
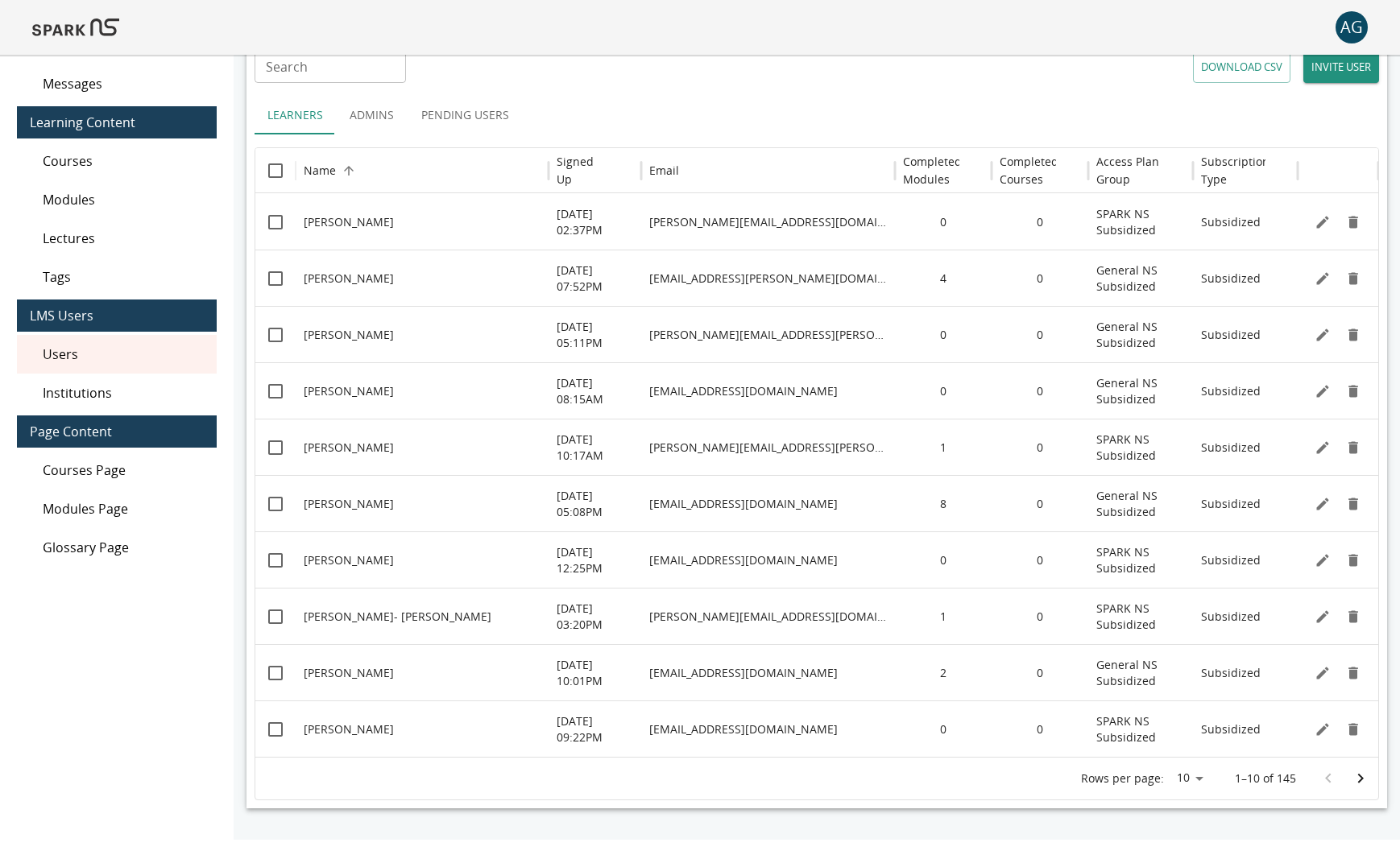
click at [48, 25] on img at bounding box center [76, 27] width 87 height 39
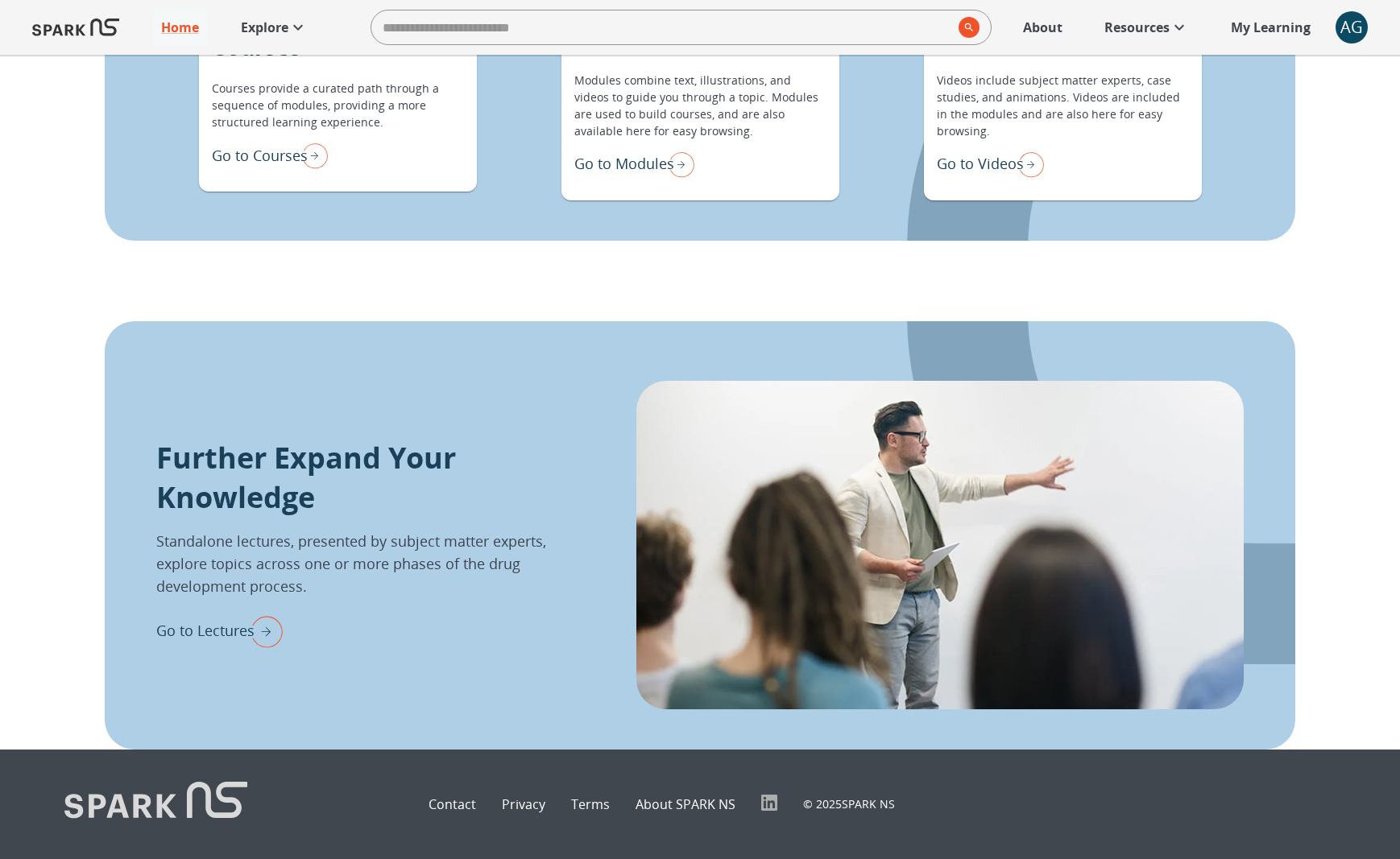
scroll to position [1866, 0]
click at [1046, 20] on p "About" at bounding box center [1043, 28] width 40 height 20
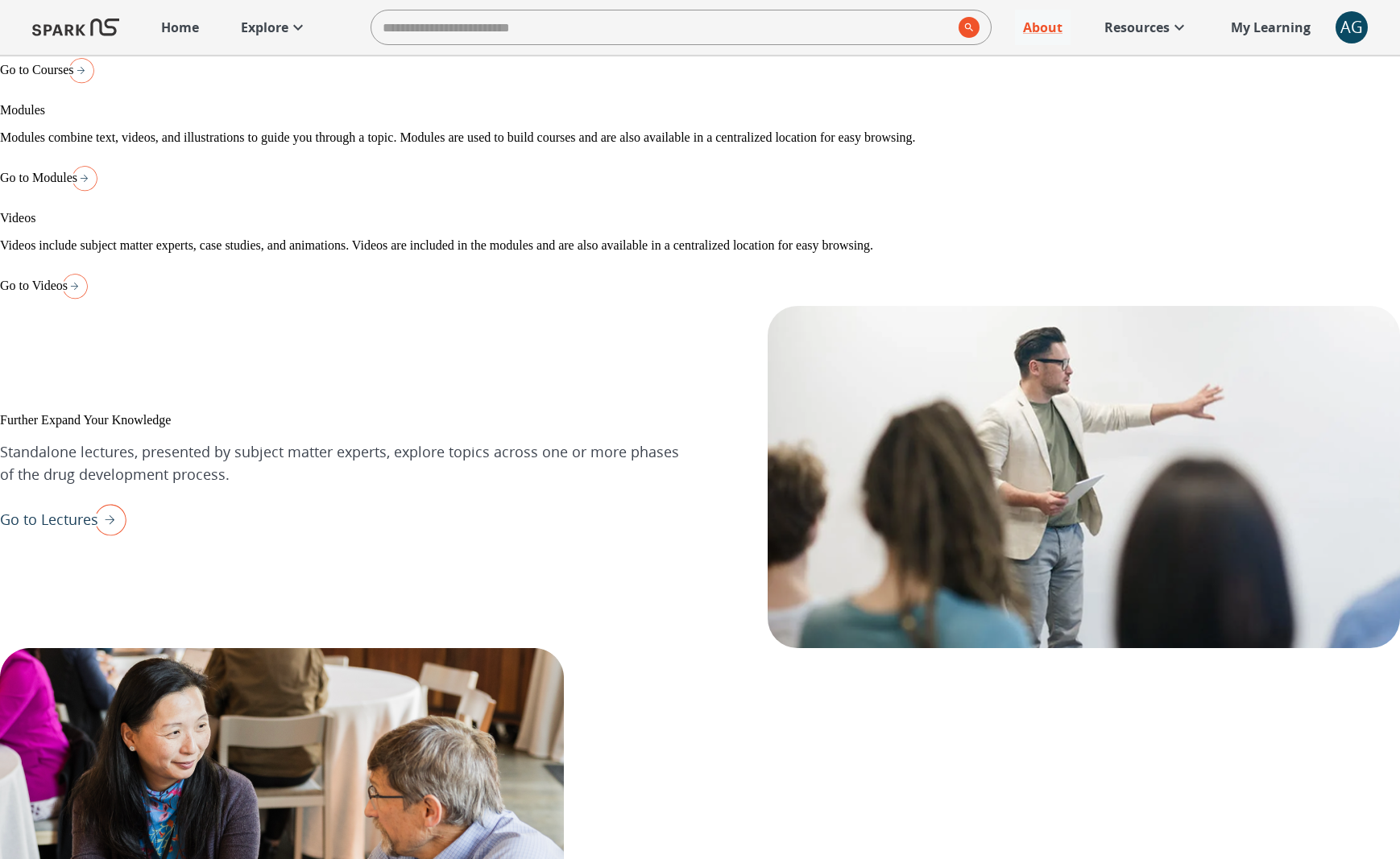
scroll to position [1744, 0]
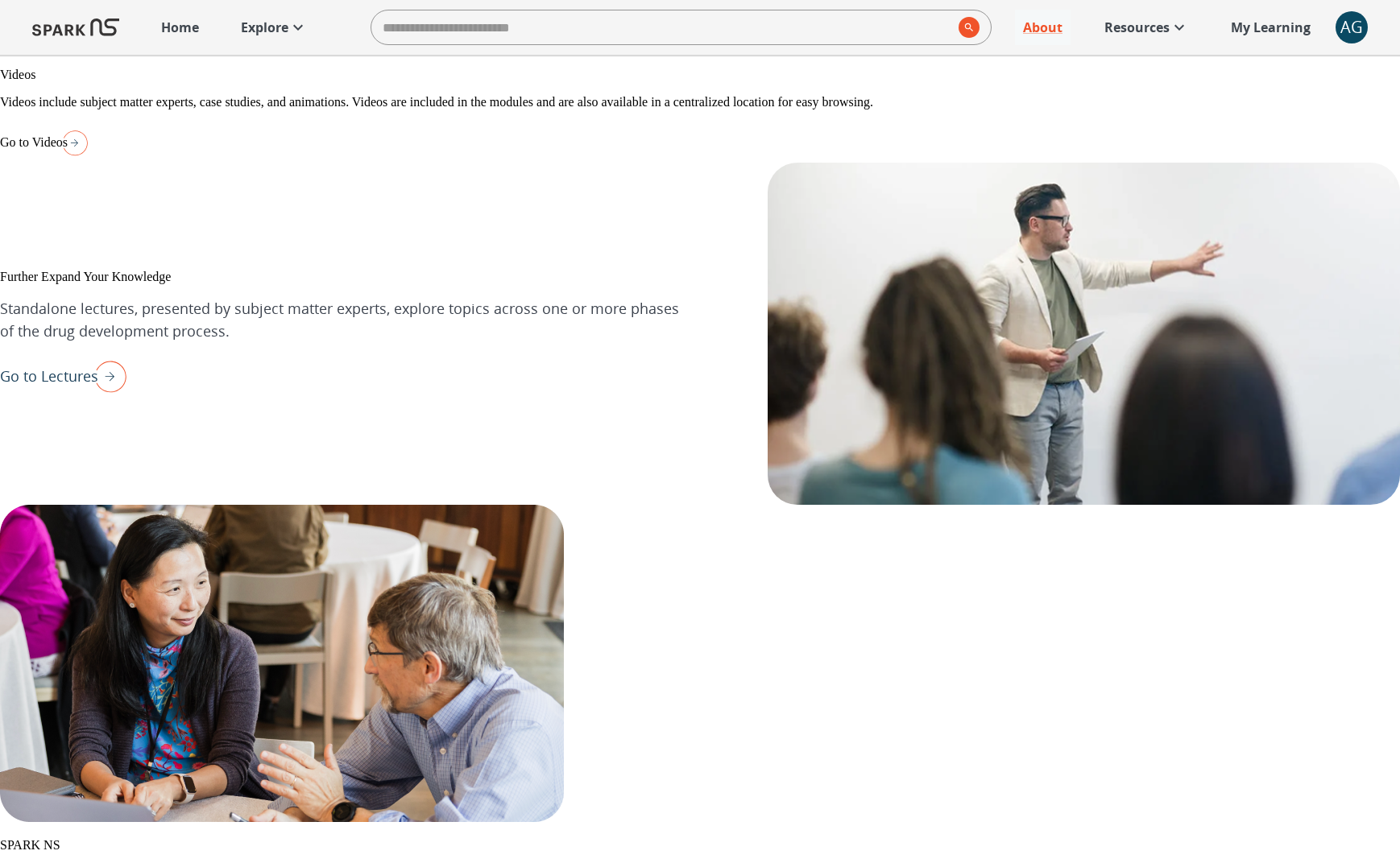
click at [189, 29] on p "Home" at bounding box center [180, 28] width 38 height 20
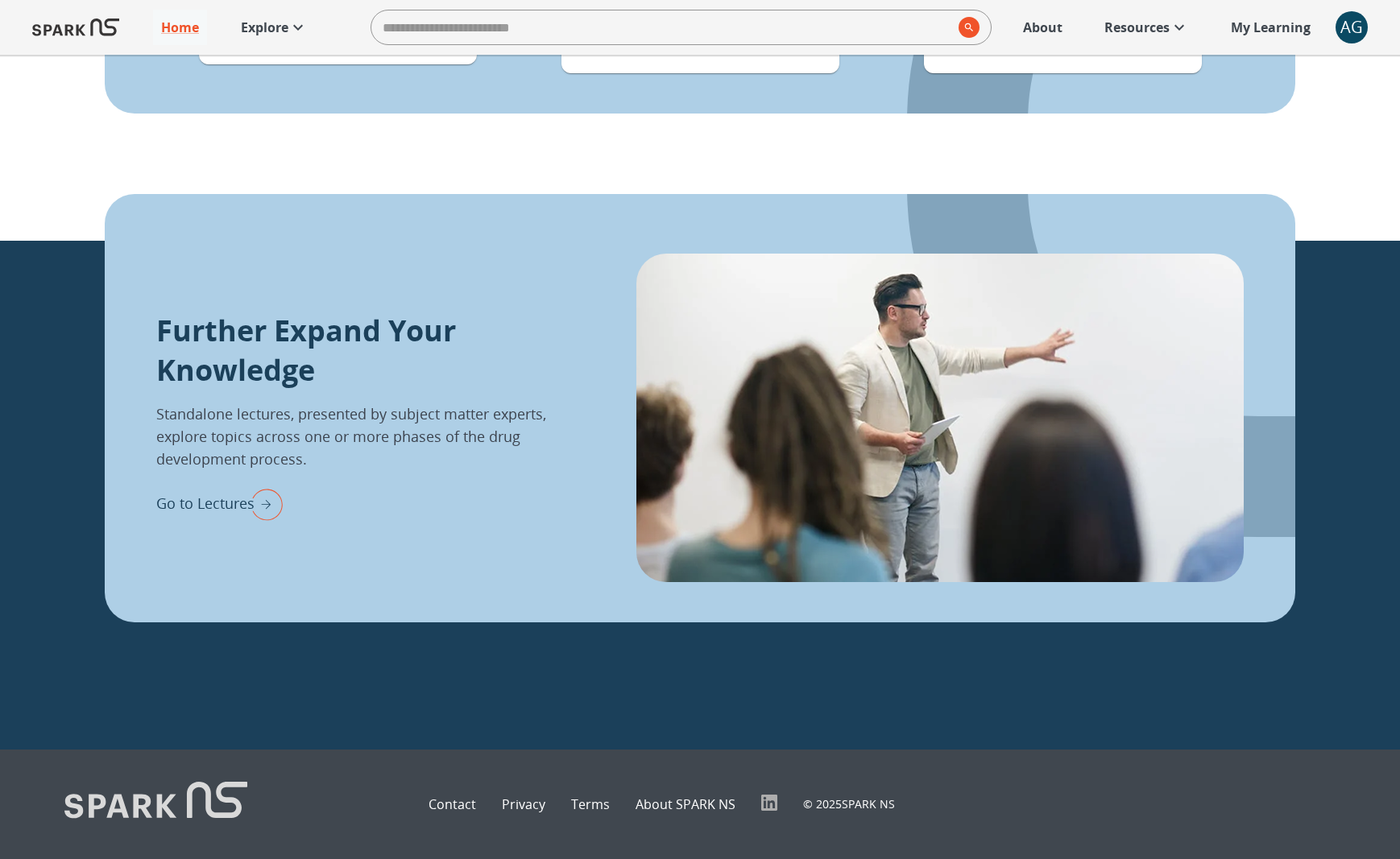
scroll to position [1908, 0]
